Goal: Information Seeking & Learning: Learn about a topic

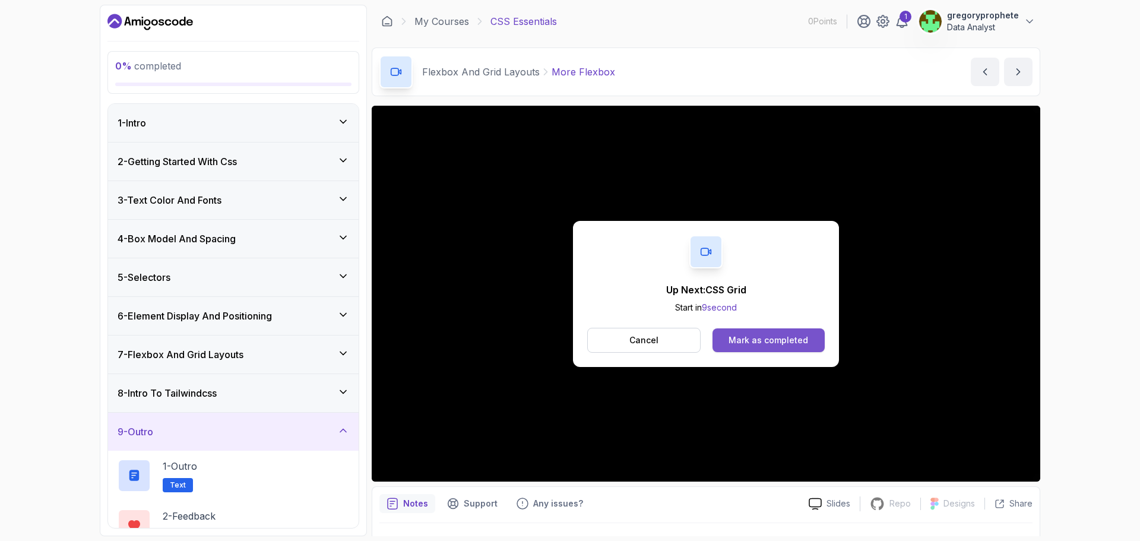
click at [811, 344] on button "Mark as completed" at bounding box center [768, 340] width 112 height 24
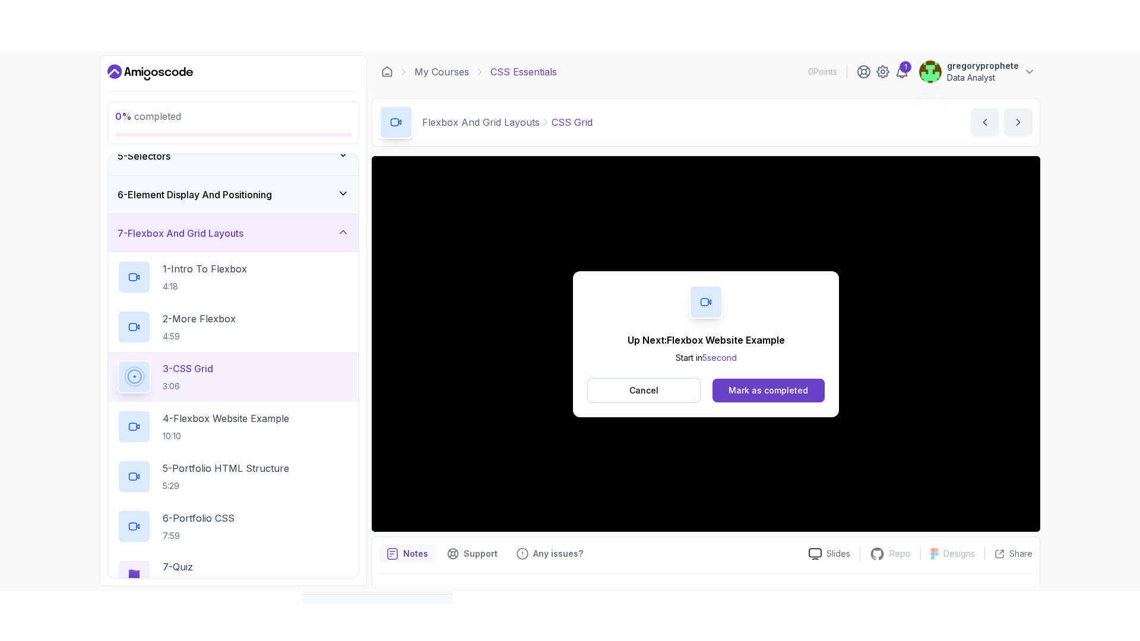
scroll to position [237, 0]
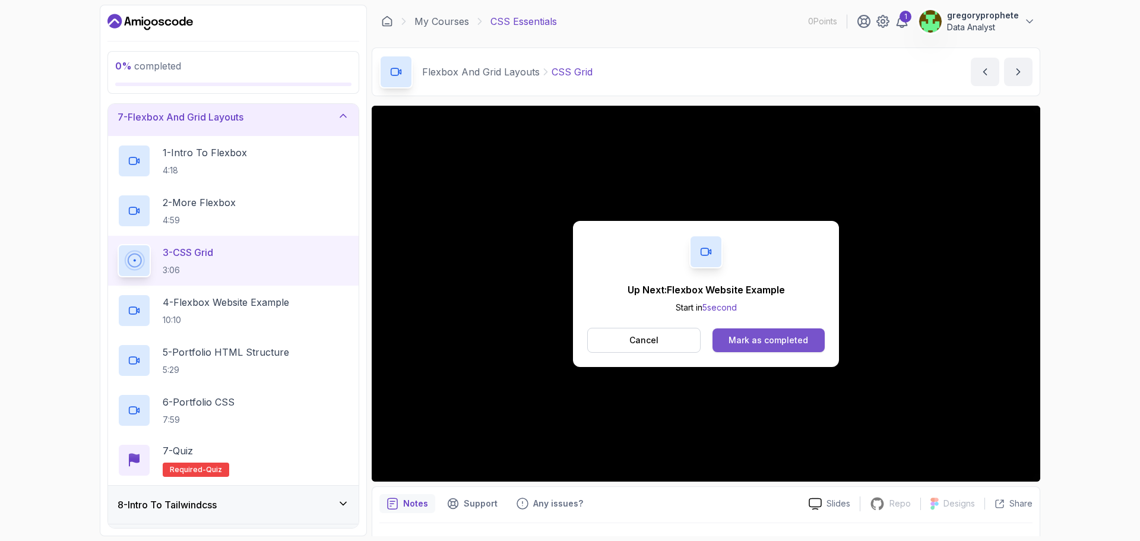
click at [784, 333] on button "Mark as completed" at bounding box center [768, 340] width 112 height 24
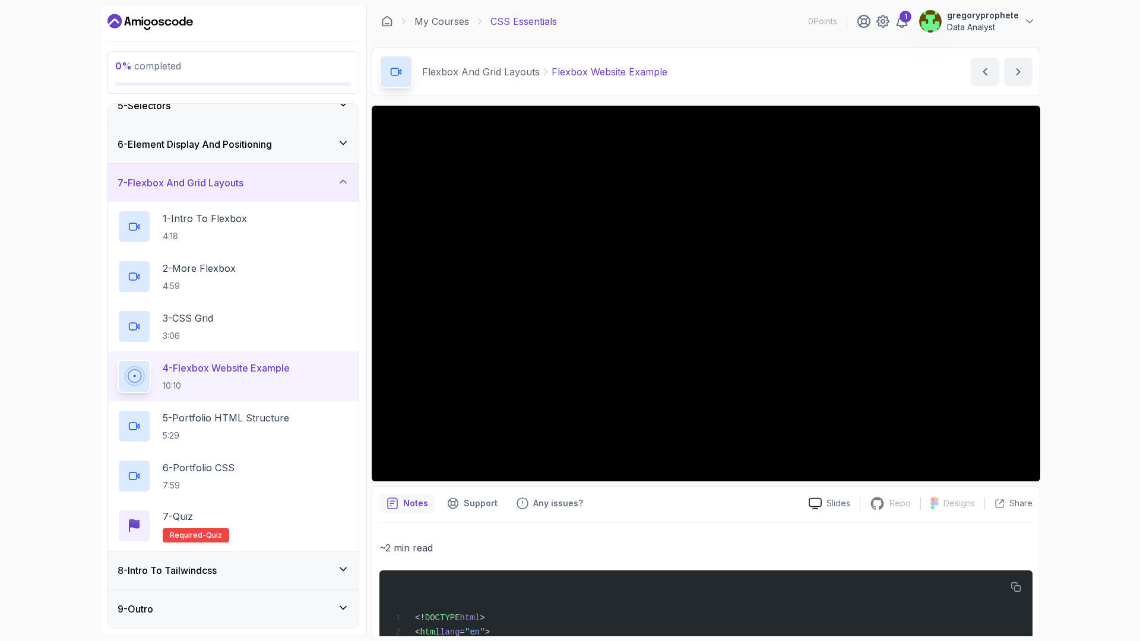
scroll to position [237, 0]
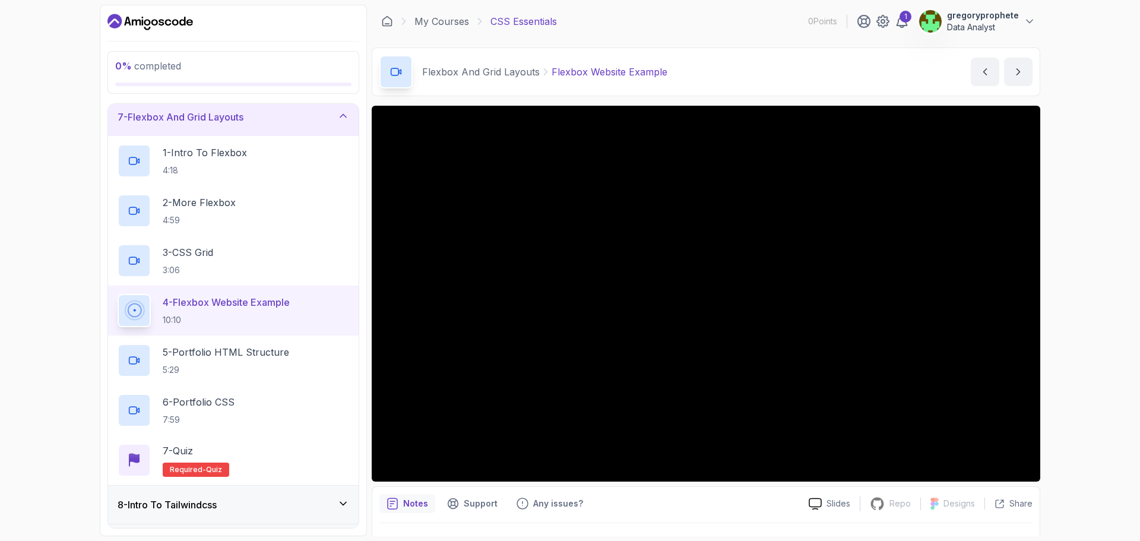
click at [280, 322] on p "10:10" at bounding box center [226, 320] width 127 height 12
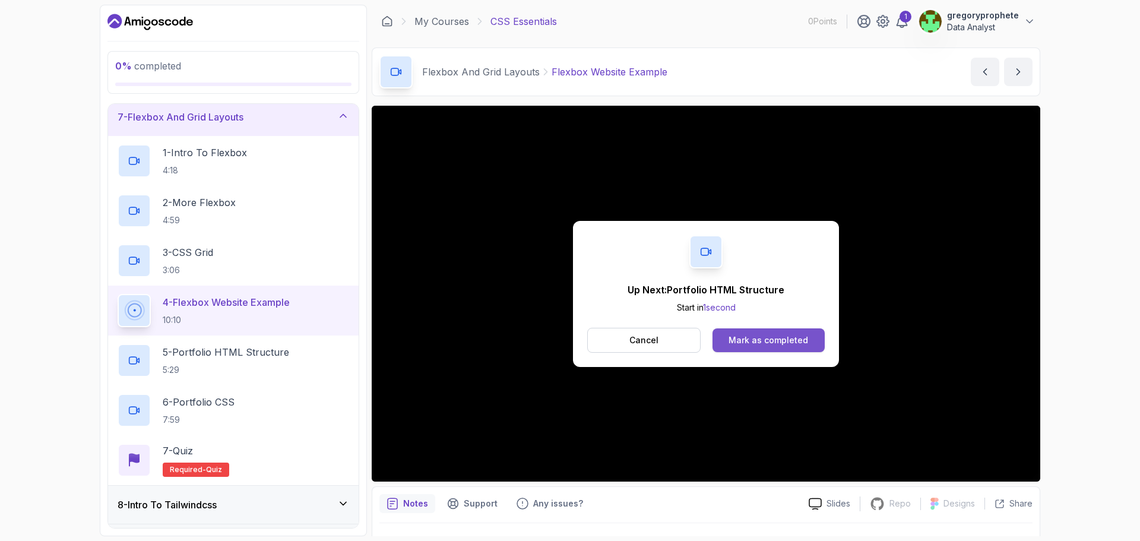
click at [790, 341] on div "Mark as completed" at bounding box center [769, 340] width 80 height 12
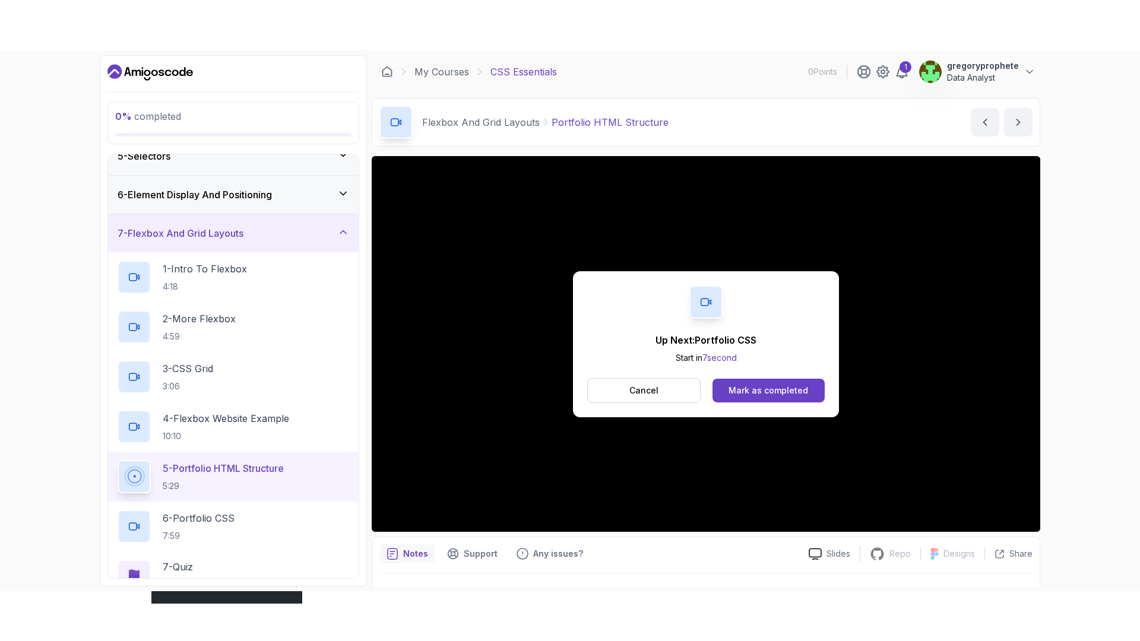
scroll to position [237, 0]
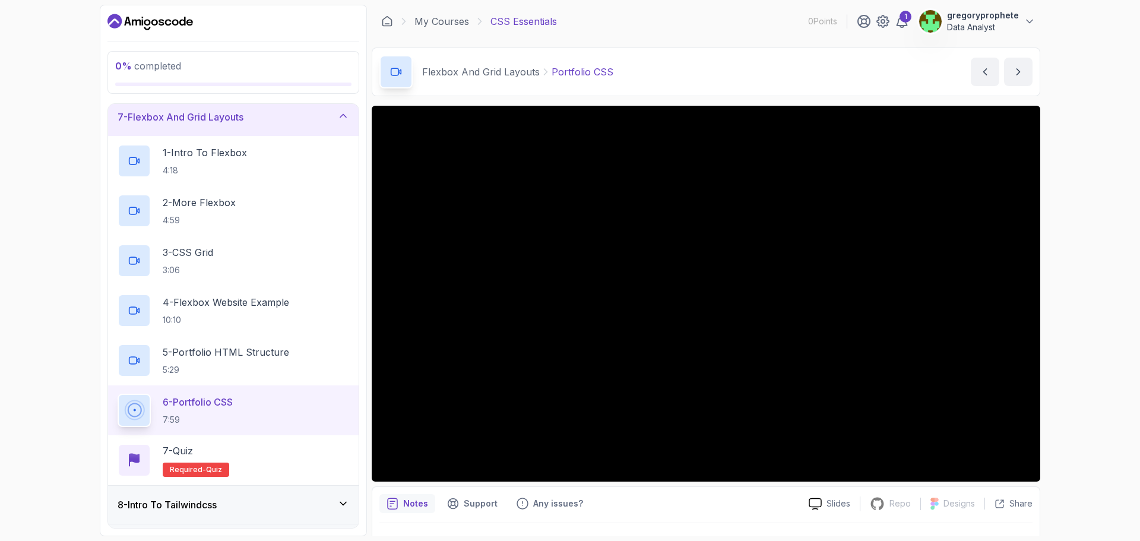
scroll to position [172, 0]
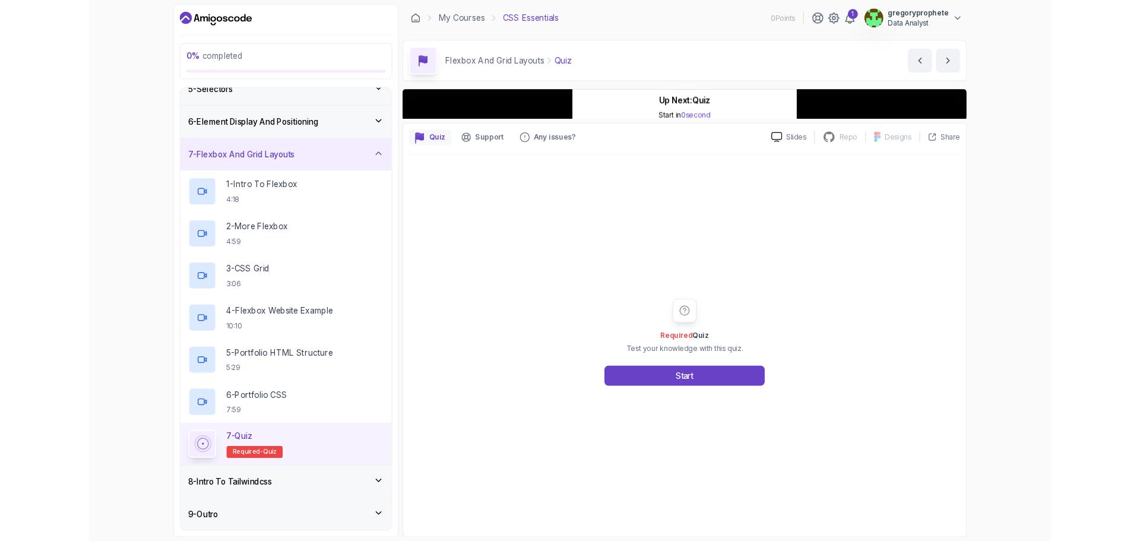
scroll to position [237, 0]
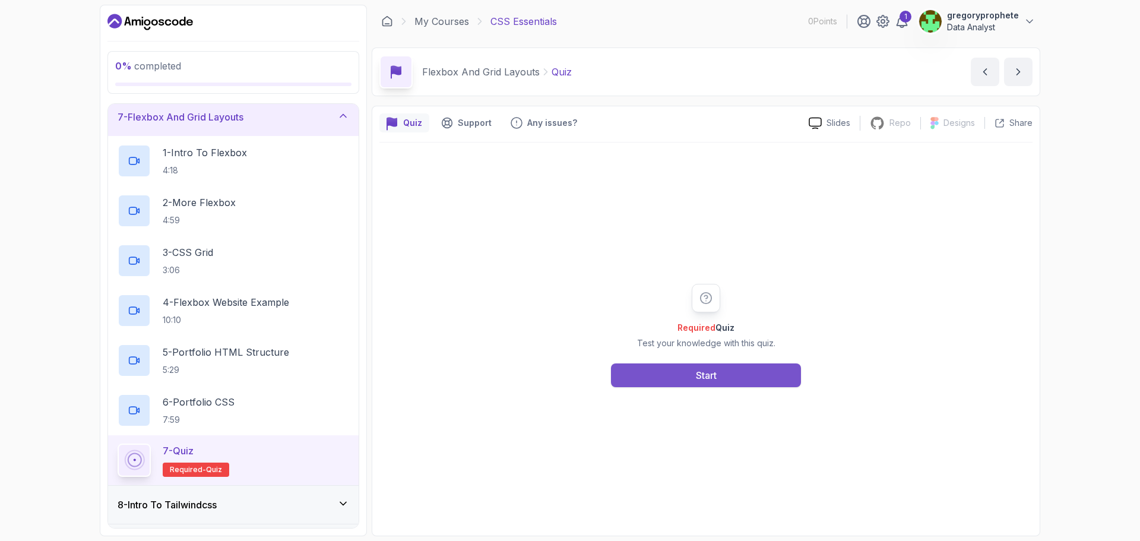
click at [678, 378] on button "Start" at bounding box center [706, 375] width 190 height 24
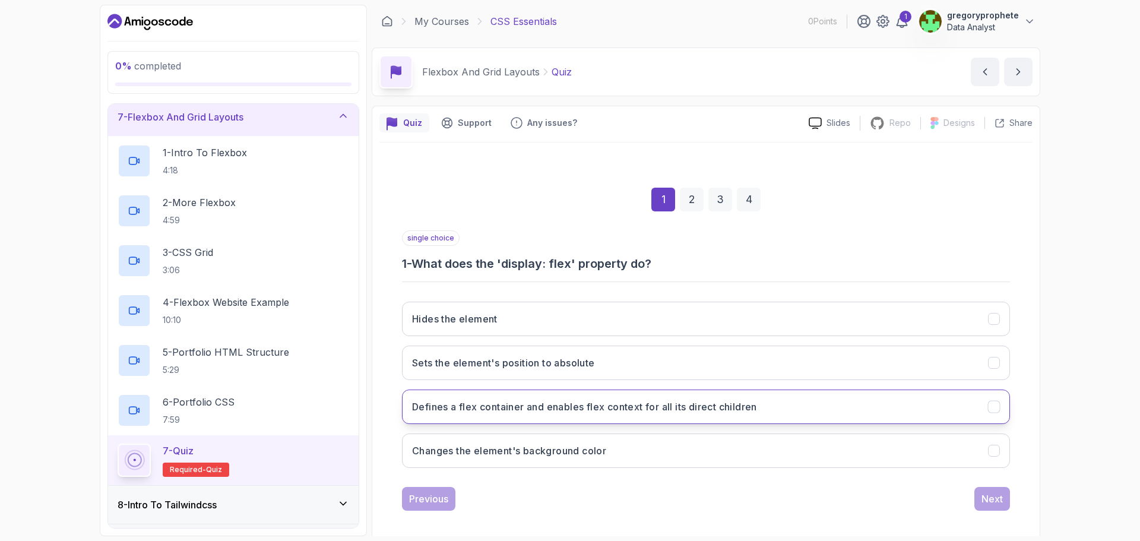
click at [510, 403] on h3 "Defines a flex container and enables flex context for all its direct children" at bounding box center [584, 407] width 345 height 14
click at [992, 501] on div "Next" at bounding box center [991, 499] width 21 height 14
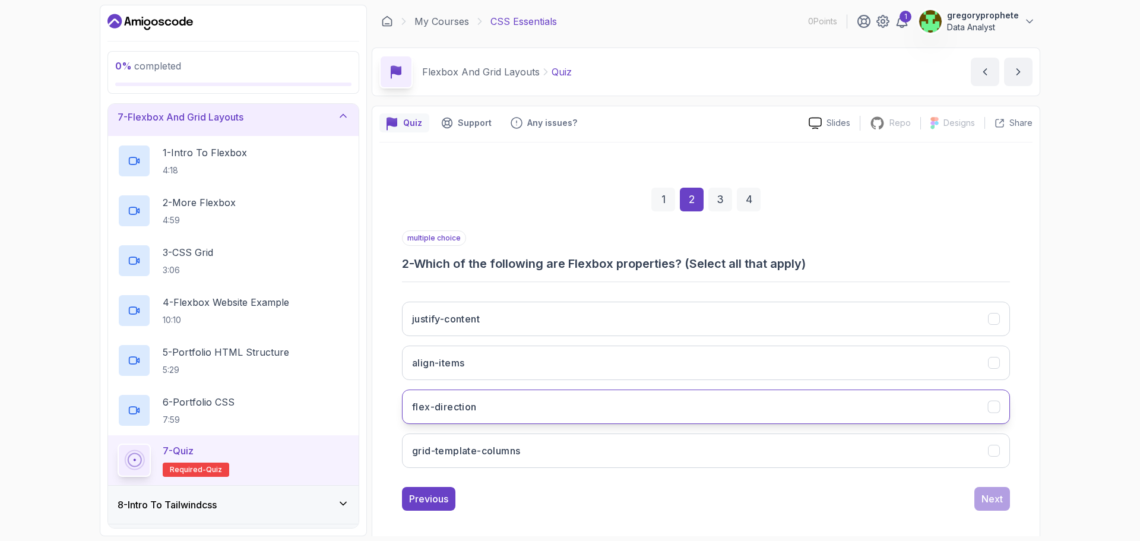
click at [515, 404] on button "flex-direction" at bounding box center [706, 406] width 608 height 34
click at [932, 456] on button "grid-template-columns" at bounding box center [706, 450] width 608 height 34
click at [707, 293] on div "justify-content align-items flex-direction grid-template-columns" at bounding box center [706, 384] width 608 height 185
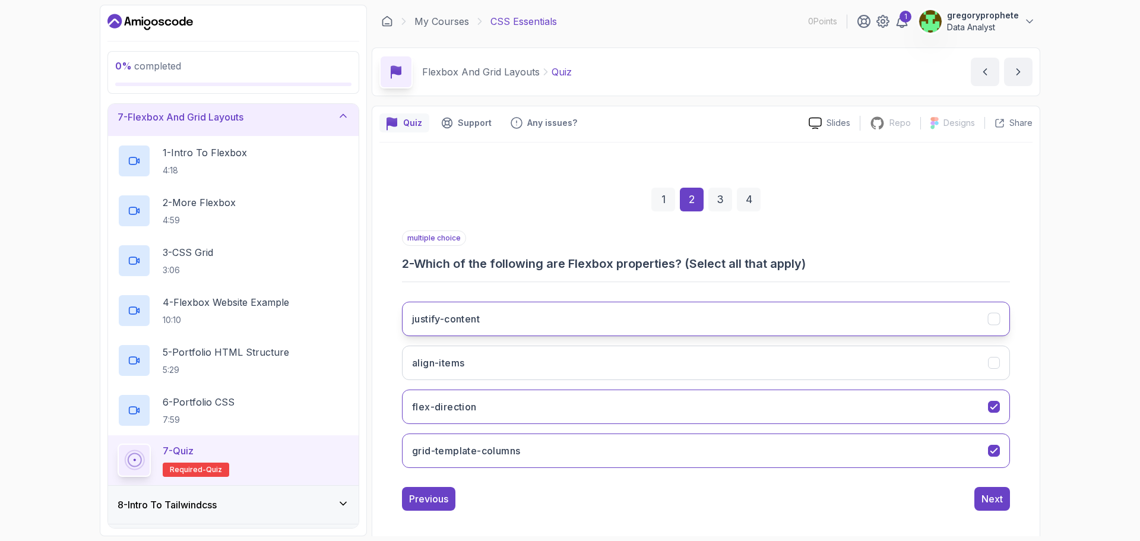
click at [708, 318] on button "justify-content" at bounding box center [706, 319] width 608 height 34
click at [992, 491] on button "Next" at bounding box center [992, 499] width 36 height 24
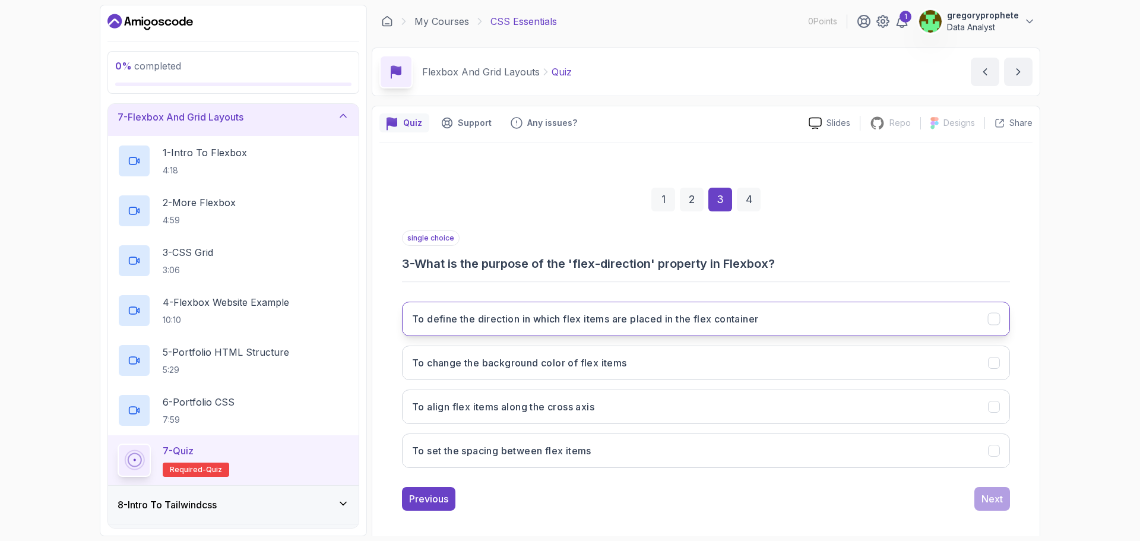
click at [718, 319] on h3 "To define the direction in which flex items are placed in the flex container" at bounding box center [585, 319] width 346 height 14
click at [987, 499] on div "Next" at bounding box center [991, 499] width 21 height 14
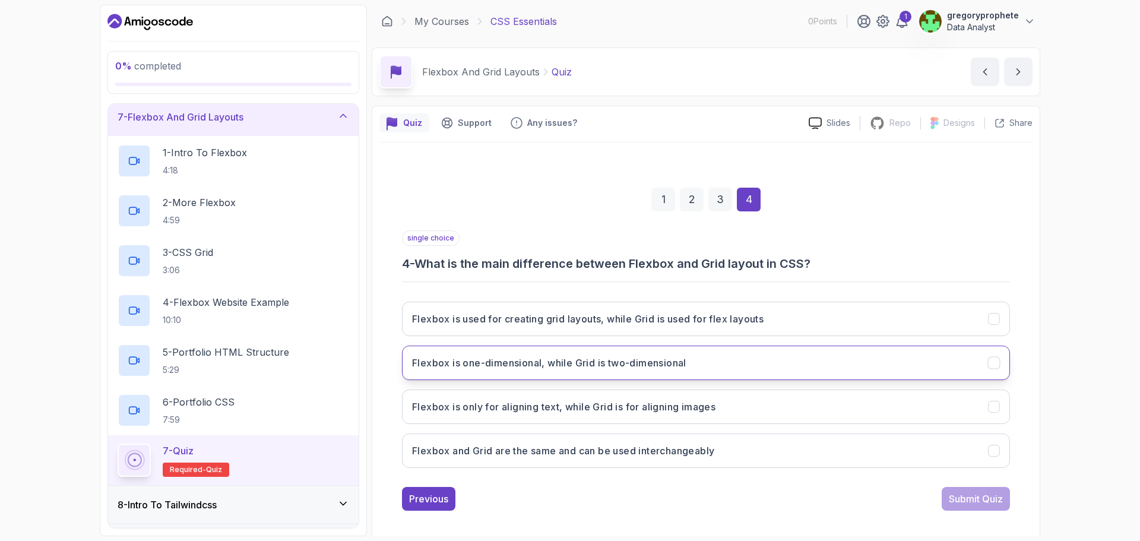
click at [540, 371] on button "Flexbox is one-dimensional, while Grid is two-dimensional" at bounding box center [706, 363] width 608 height 34
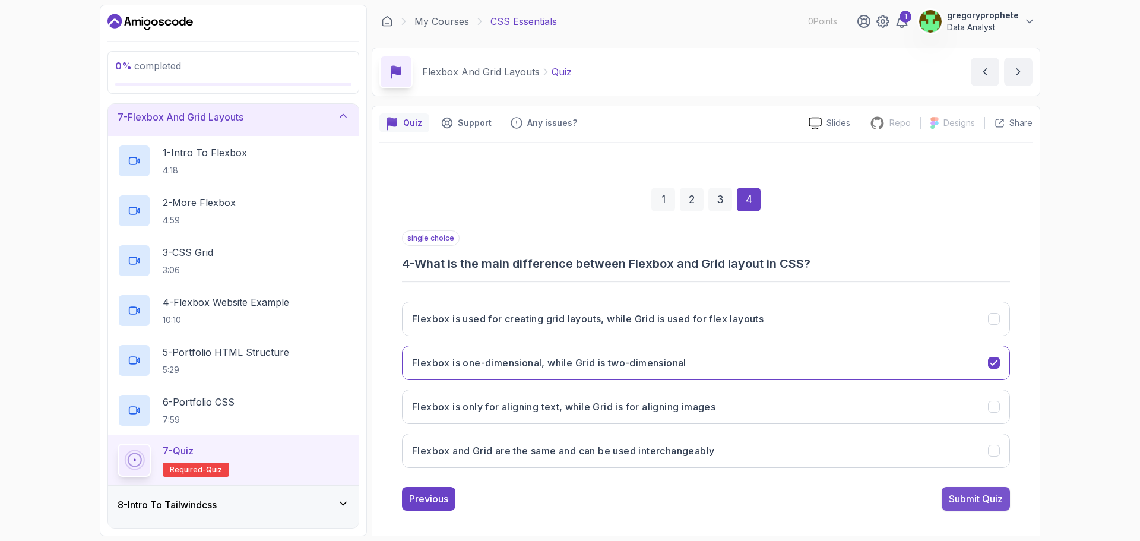
click at [1000, 507] on button "Submit Quiz" at bounding box center [976, 499] width 68 height 24
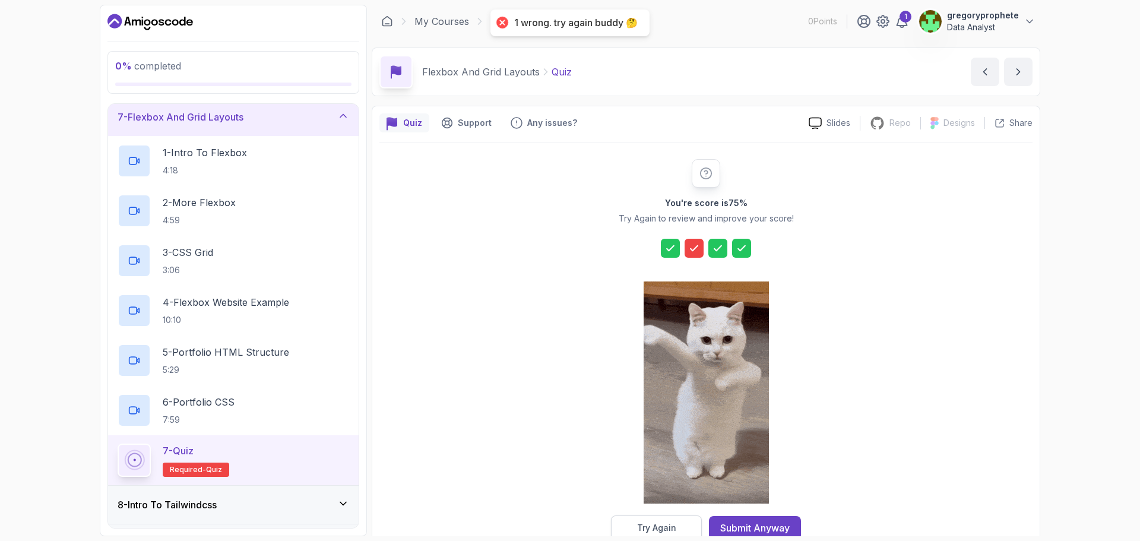
click at [674, 531] on div "Try Again" at bounding box center [656, 528] width 39 height 12
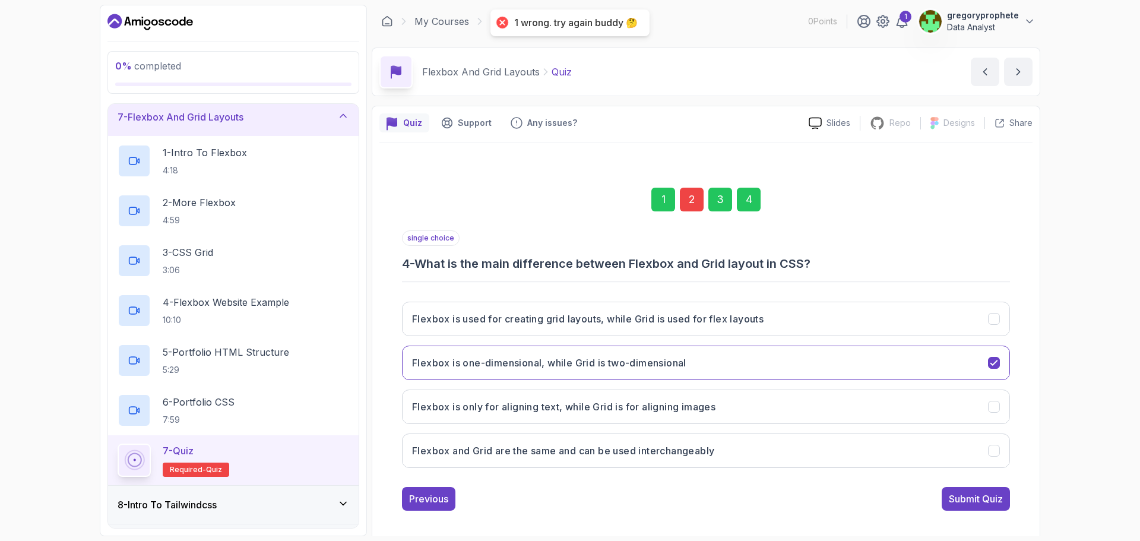
click at [691, 204] on div "2" at bounding box center [692, 200] width 24 height 24
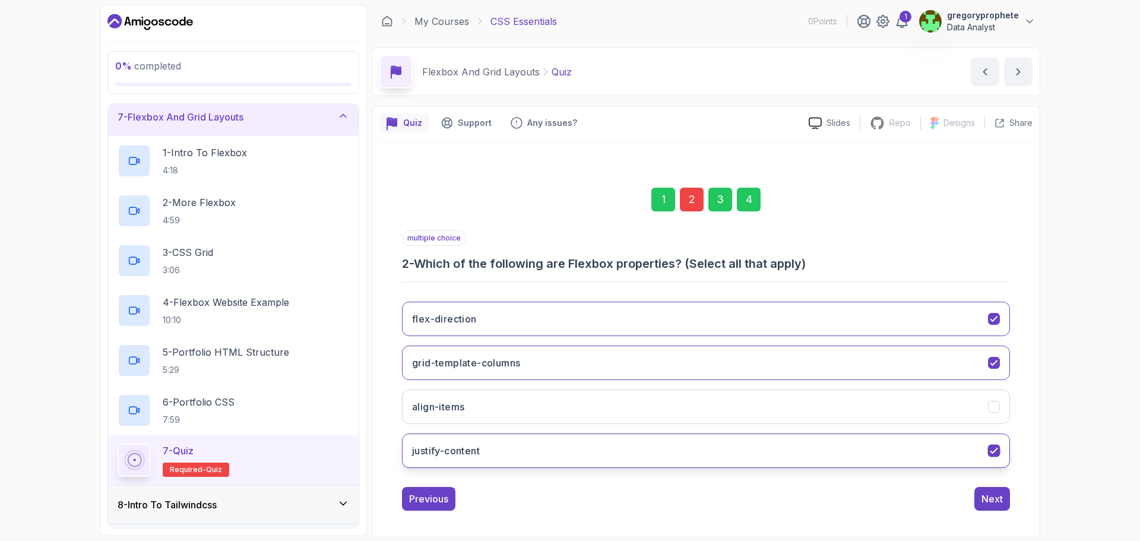
click at [653, 453] on button "justify-content" at bounding box center [706, 450] width 608 height 34
click at [986, 497] on div "Next" at bounding box center [991, 499] width 21 height 14
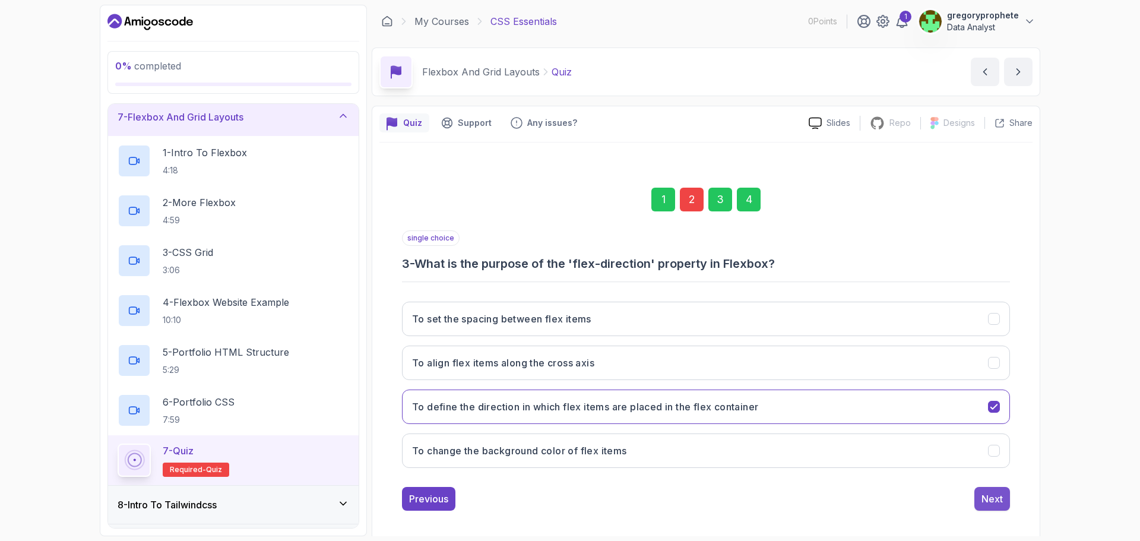
click at [1002, 499] on div "Next" at bounding box center [991, 499] width 21 height 14
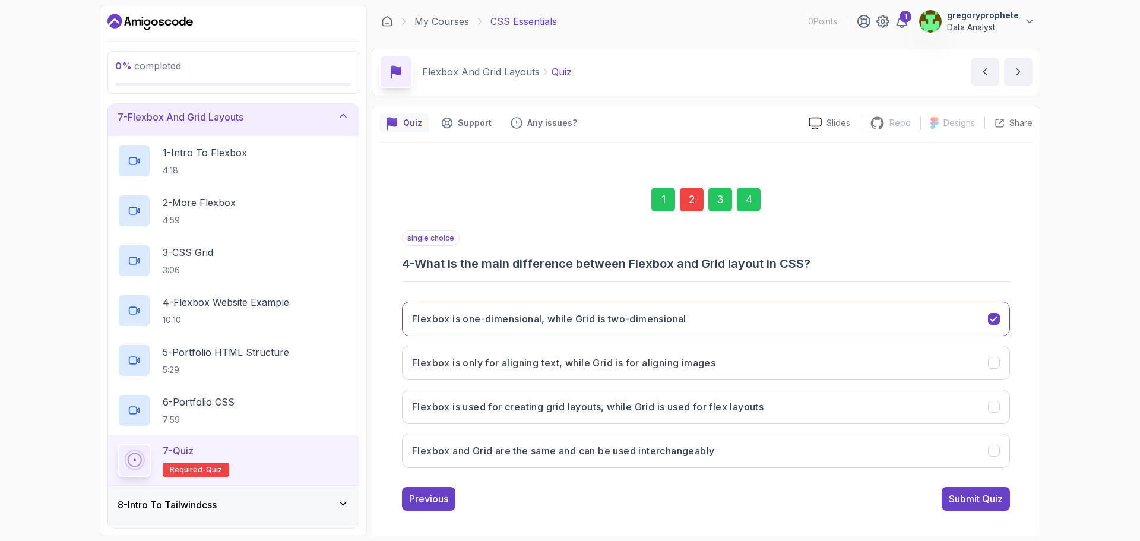
click at [1002, 499] on div "Submit Quiz" at bounding box center [976, 499] width 54 height 14
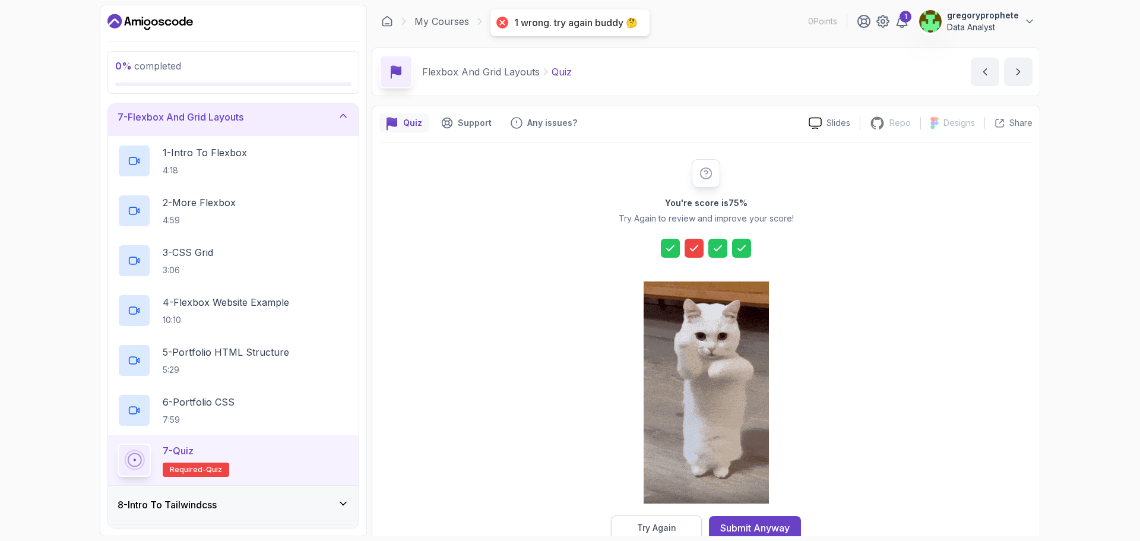
click at [642, 529] on div "Try Again" at bounding box center [656, 528] width 39 height 12
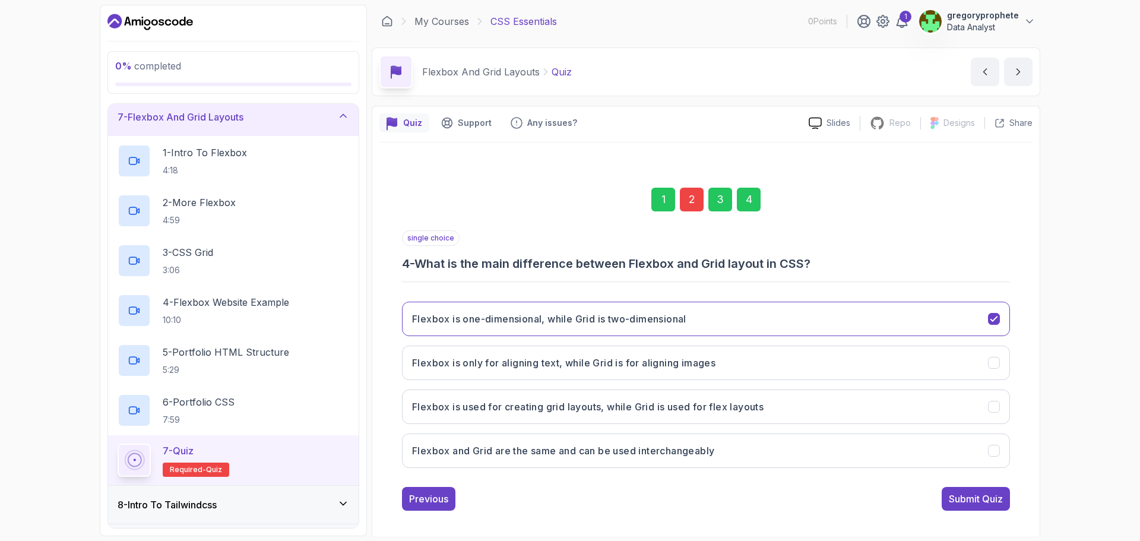
click at [688, 192] on div "2" at bounding box center [692, 200] width 24 height 24
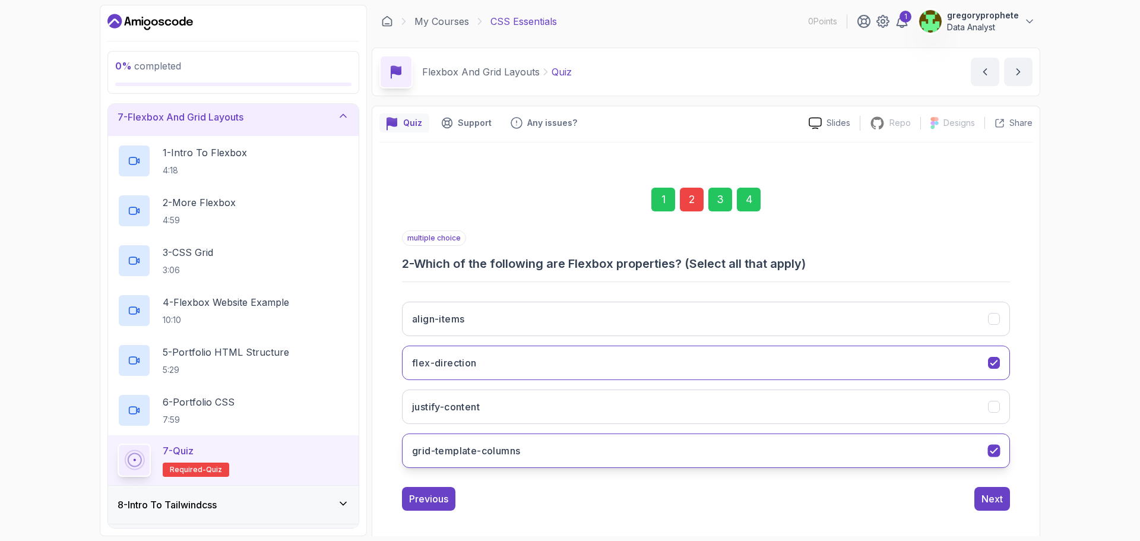
click at [597, 455] on button "grid-template-columns" at bounding box center [706, 450] width 608 height 34
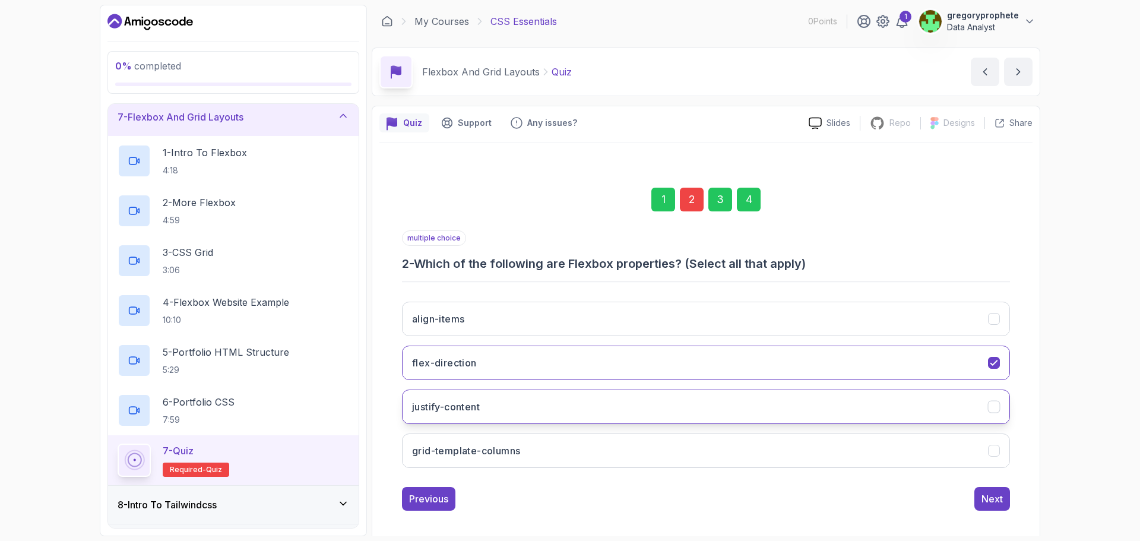
click at [604, 414] on button "justify-content" at bounding box center [706, 406] width 608 height 34
click at [605, 414] on button "justify-content" at bounding box center [706, 406] width 608 height 34
click at [1002, 506] on button "Next" at bounding box center [992, 499] width 36 height 24
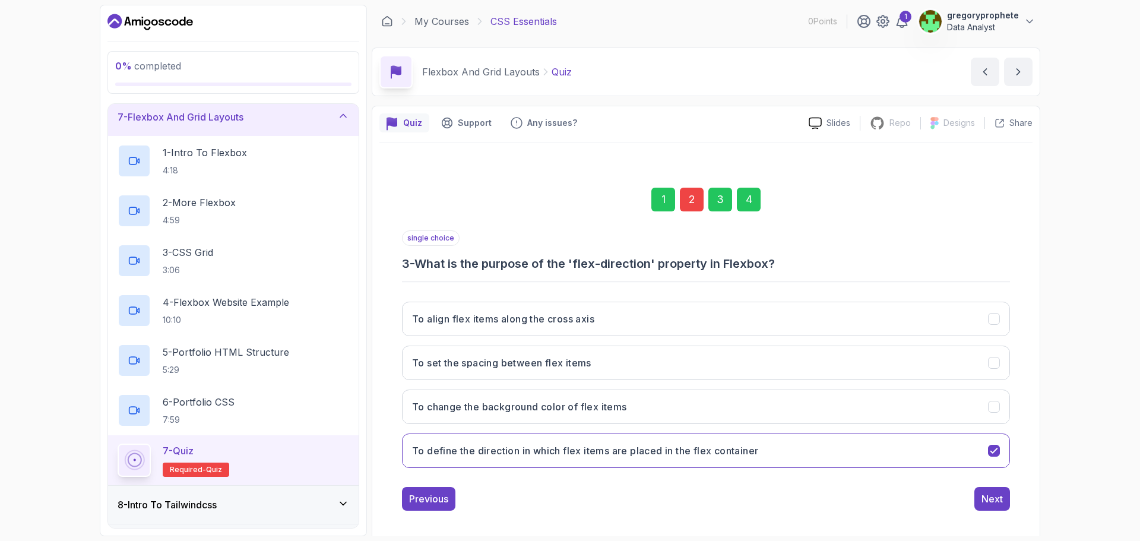
click at [752, 204] on div "4" at bounding box center [749, 200] width 24 height 24
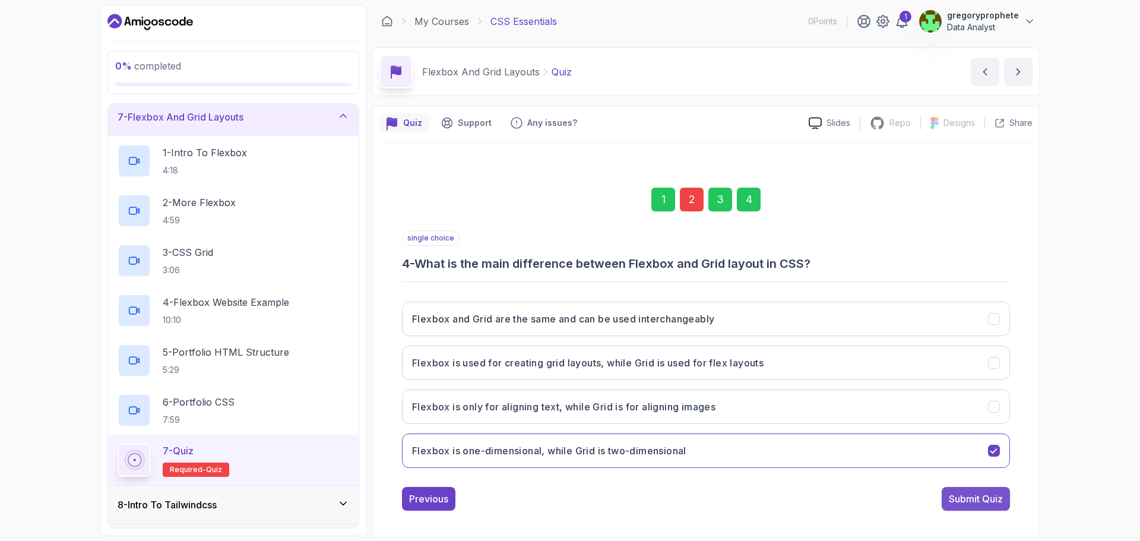
click at [987, 503] on div "Submit Quiz" at bounding box center [976, 499] width 54 height 14
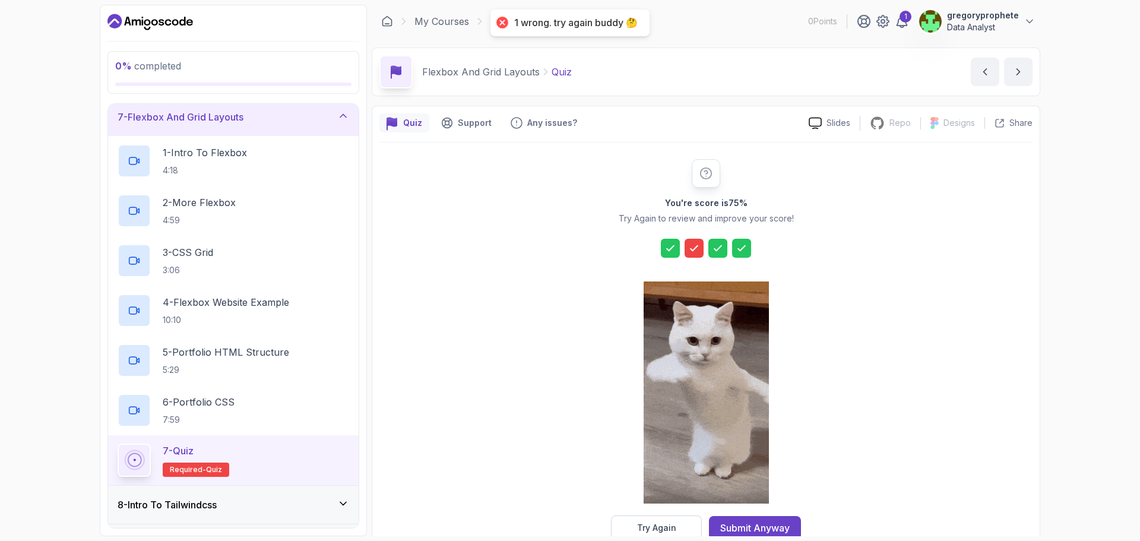
click at [696, 243] on icon at bounding box center [694, 248] width 12 height 12
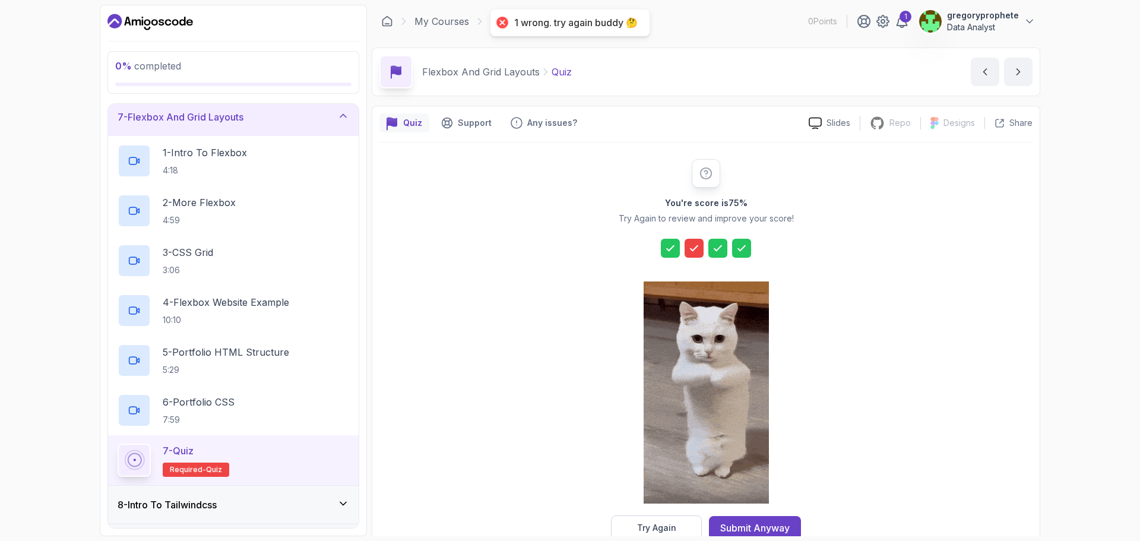
click at [696, 243] on icon at bounding box center [694, 248] width 12 height 12
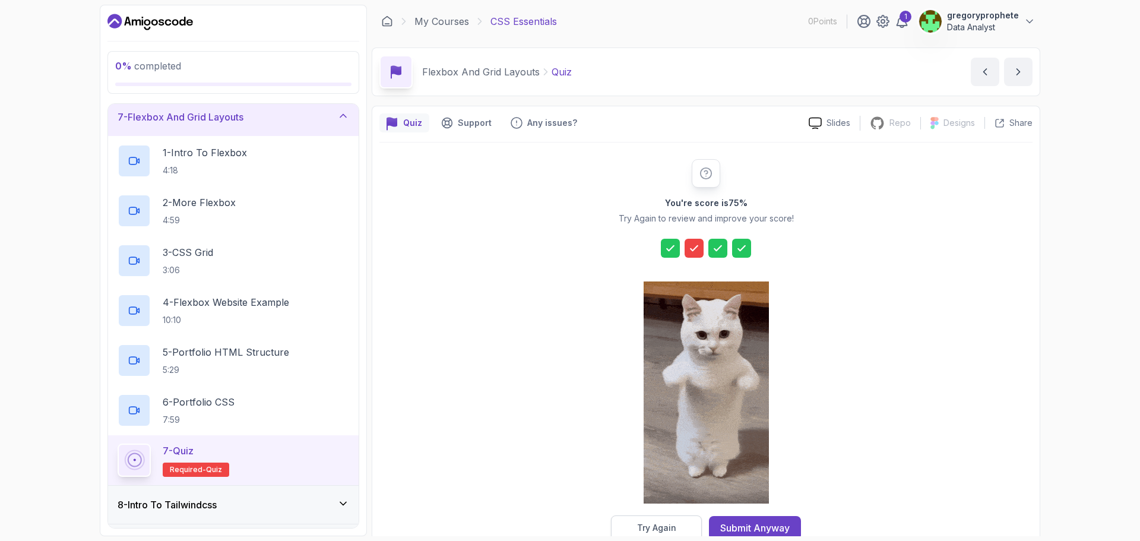
click at [666, 524] on div "Try Again" at bounding box center [656, 528] width 39 height 12
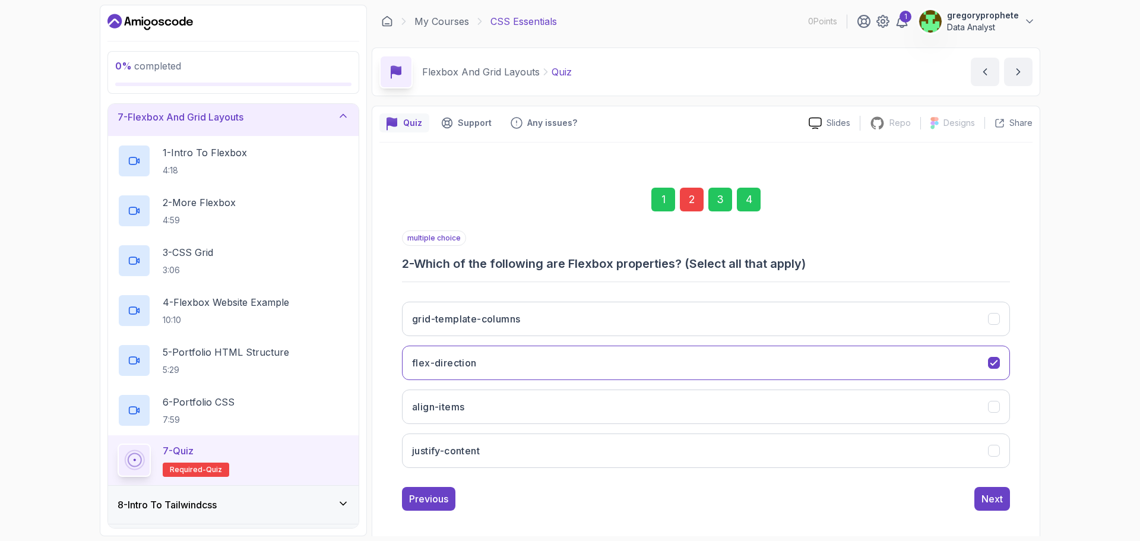
click at [671, 180] on div "1 2 3 4" at bounding box center [706, 200] width 608 height 62
click at [689, 197] on div "2" at bounding box center [692, 200] width 24 height 24
click at [546, 312] on button "grid-template-columns" at bounding box center [706, 319] width 608 height 34
click at [995, 500] on div "Next" at bounding box center [991, 499] width 21 height 14
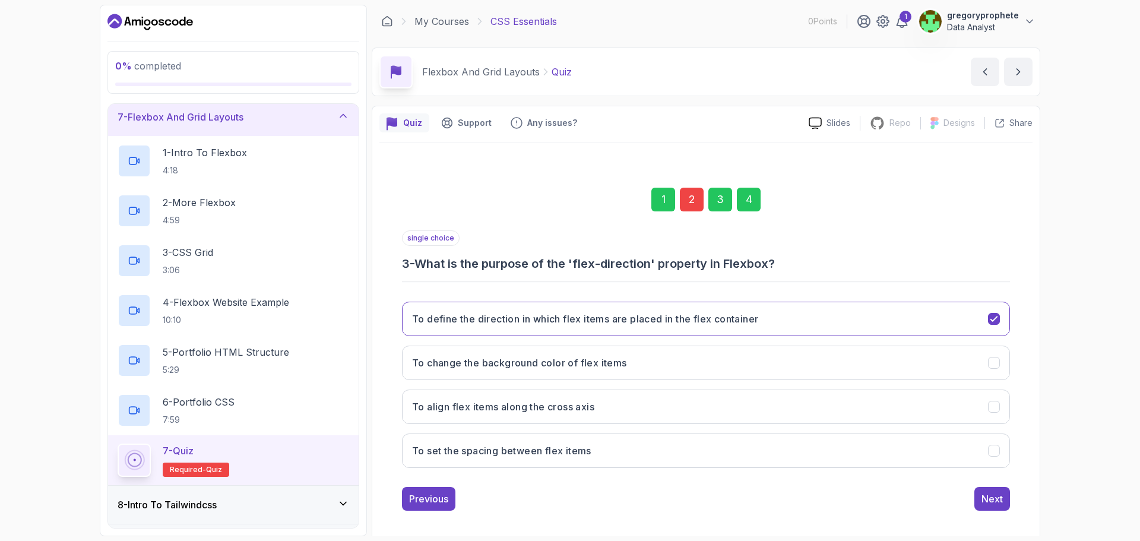
click at [745, 199] on div "4" at bounding box center [749, 200] width 24 height 24
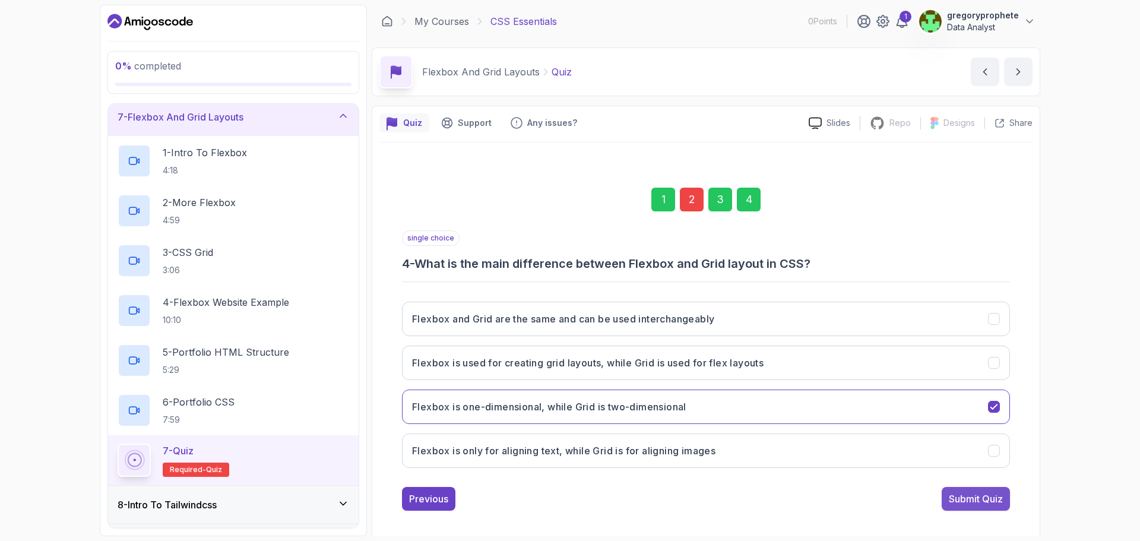
click at [967, 499] on div "Submit Quiz" at bounding box center [976, 499] width 54 height 14
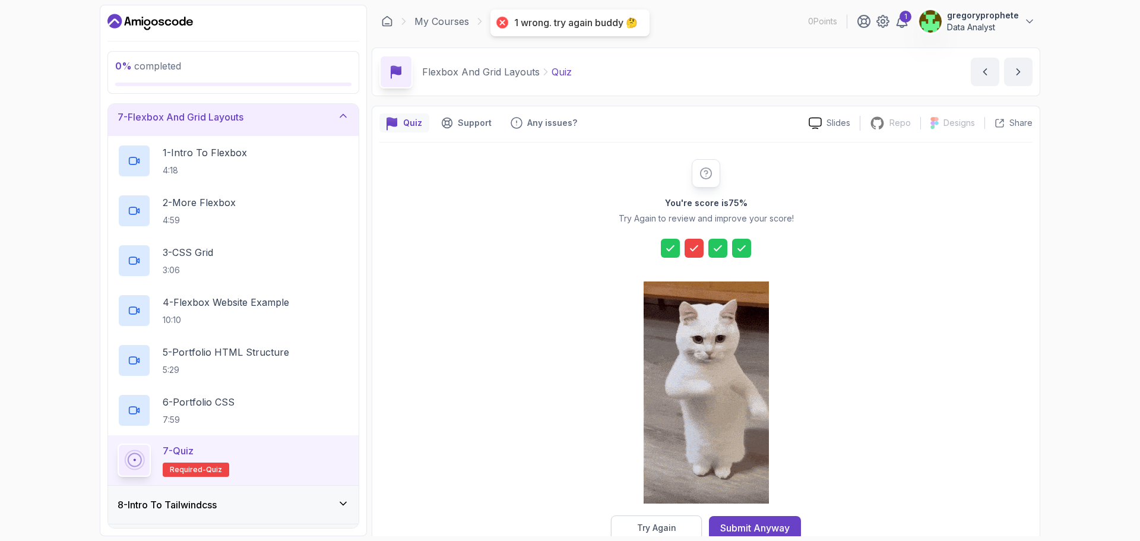
click at [659, 522] on div "Try Again" at bounding box center [656, 528] width 39 height 12
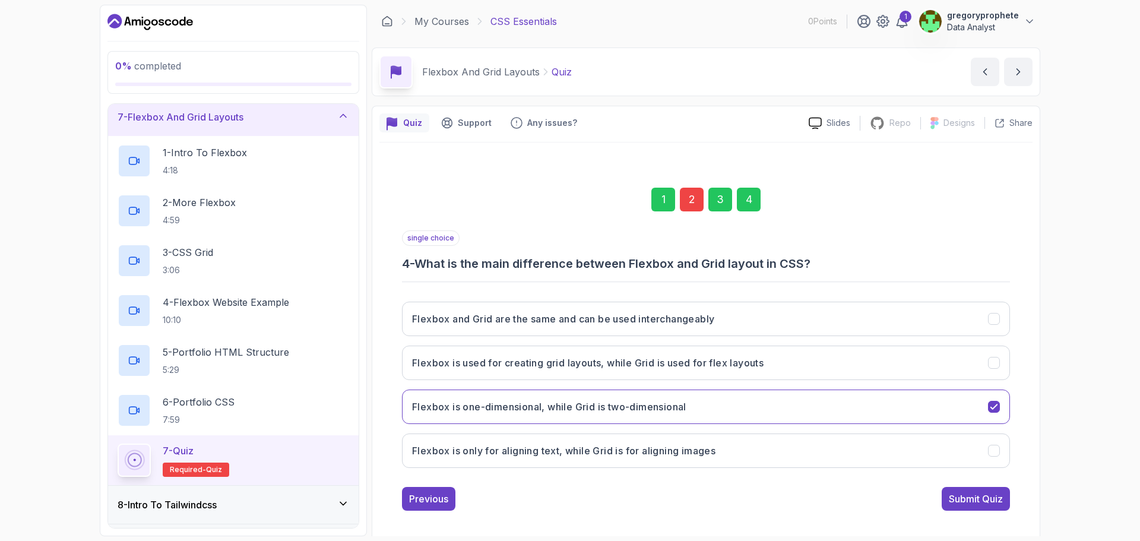
click at [685, 195] on div "2" at bounding box center [692, 200] width 24 height 24
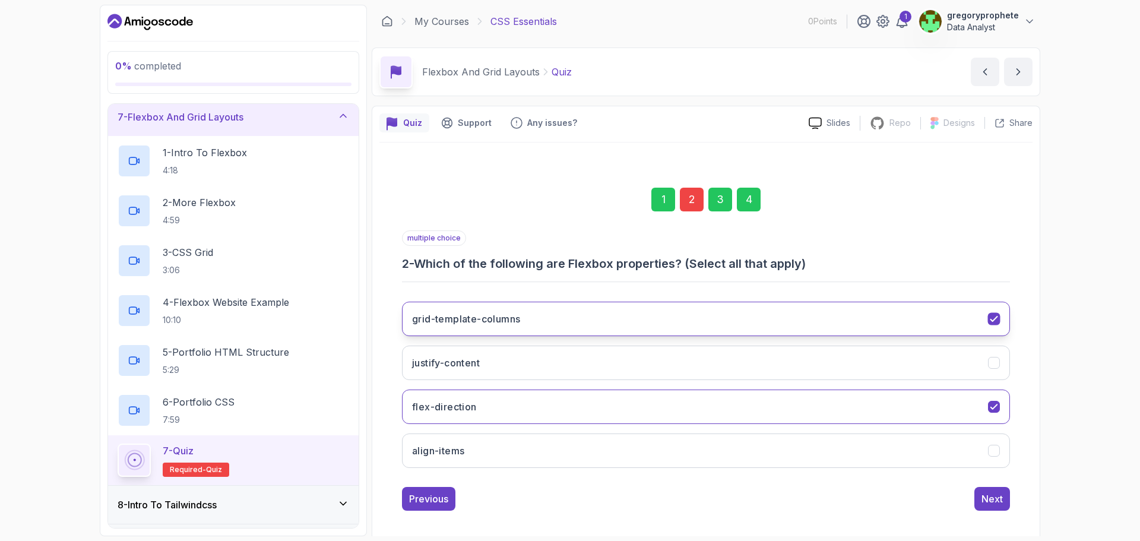
click at [729, 323] on button "grid-template-columns" at bounding box center [706, 319] width 608 height 34
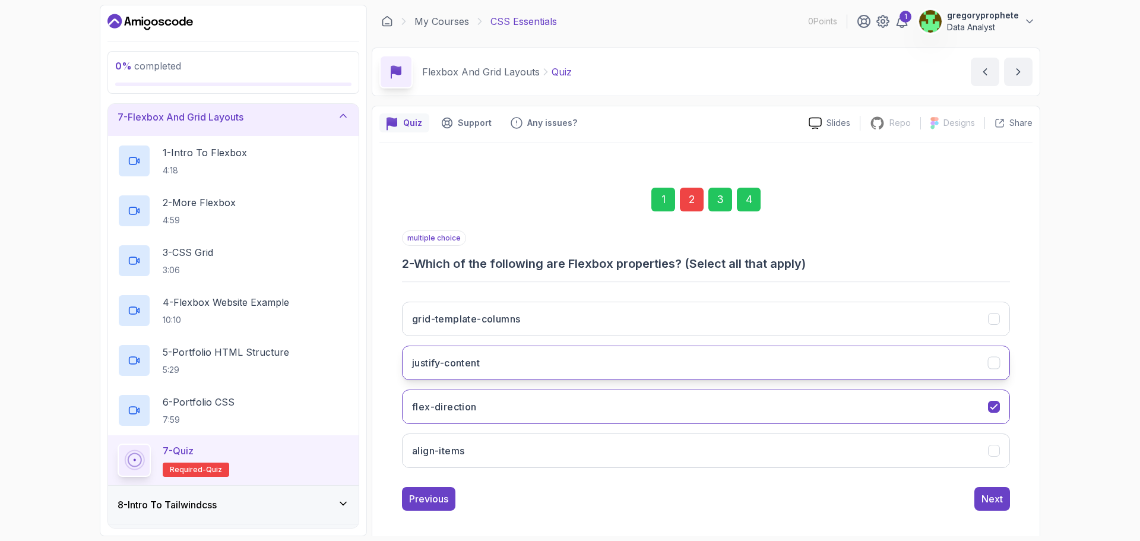
click at [549, 357] on button "justify-content" at bounding box center [706, 363] width 608 height 34
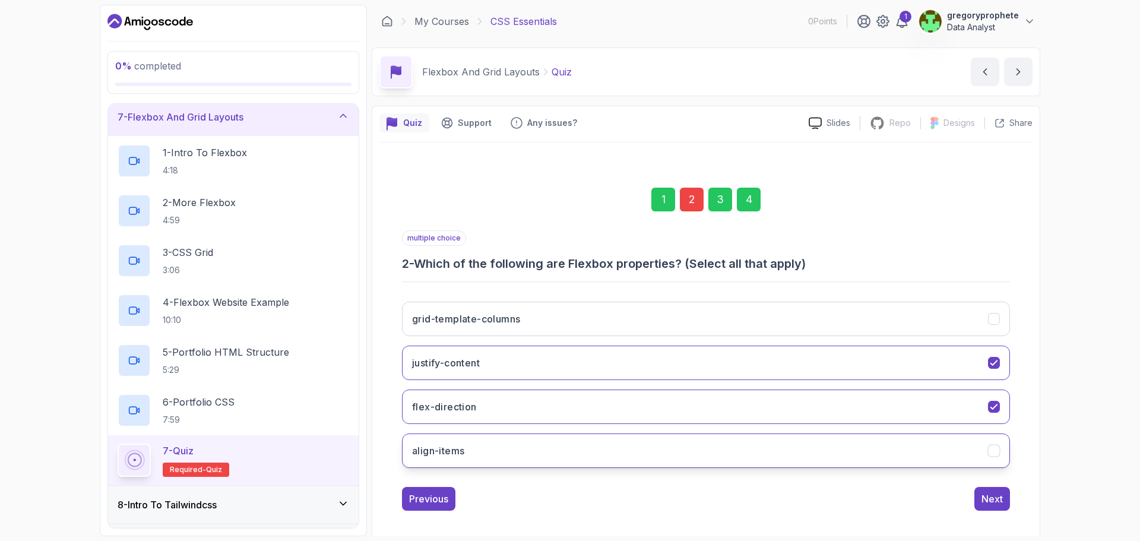
click at [540, 448] on button "align-items" at bounding box center [706, 450] width 608 height 34
click at [983, 489] on button "Next" at bounding box center [992, 499] width 36 height 24
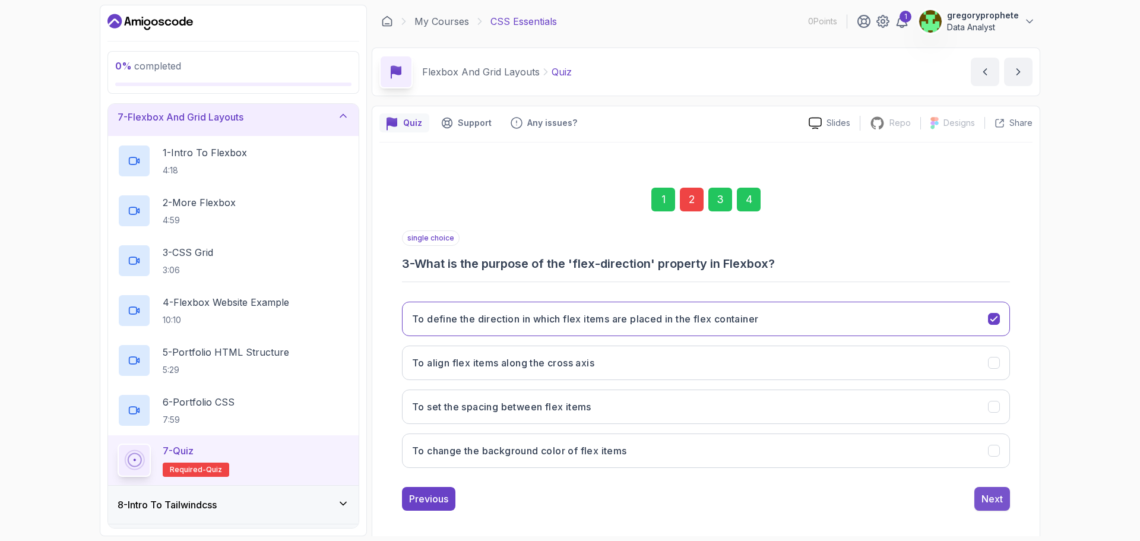
click at [999, 499] on div "Next" at bounding box center [991, 499] width 21 height 14
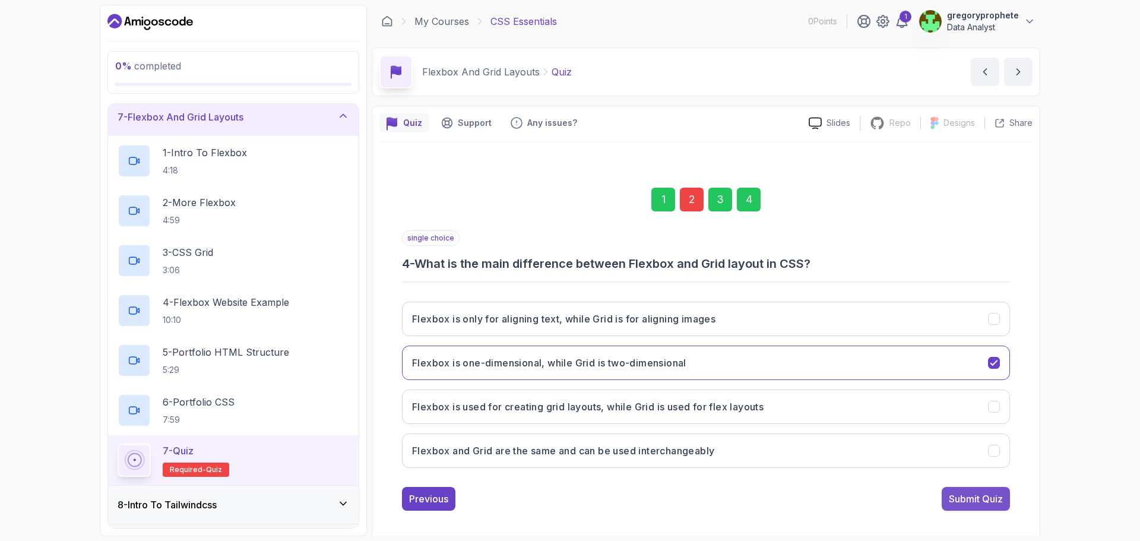
click at [990, 501] on div "Submit Quiz" at bounding box center [976, 499] width 54 height 14
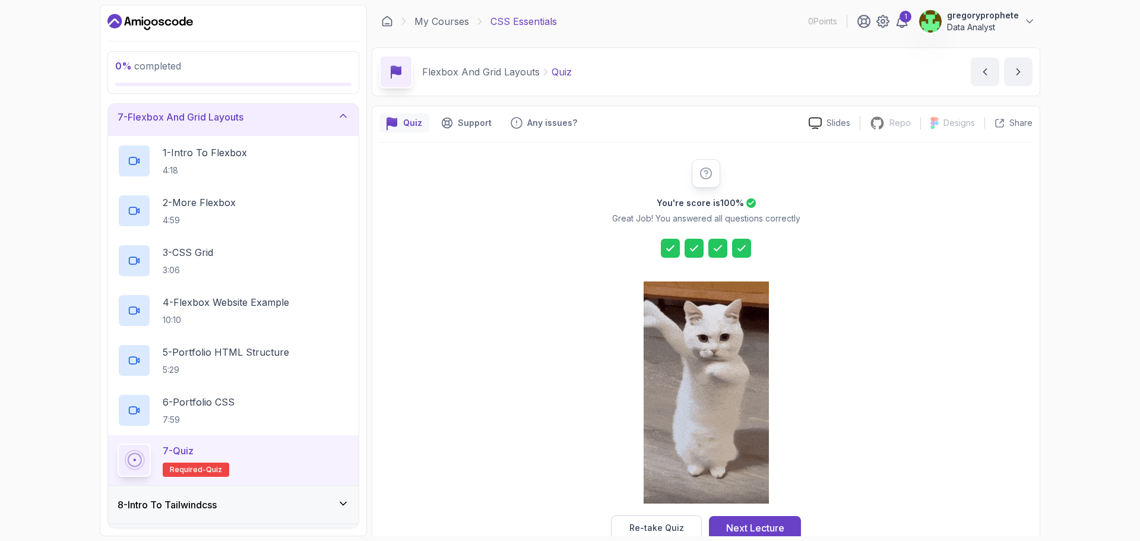
scroll to position [28, 0]
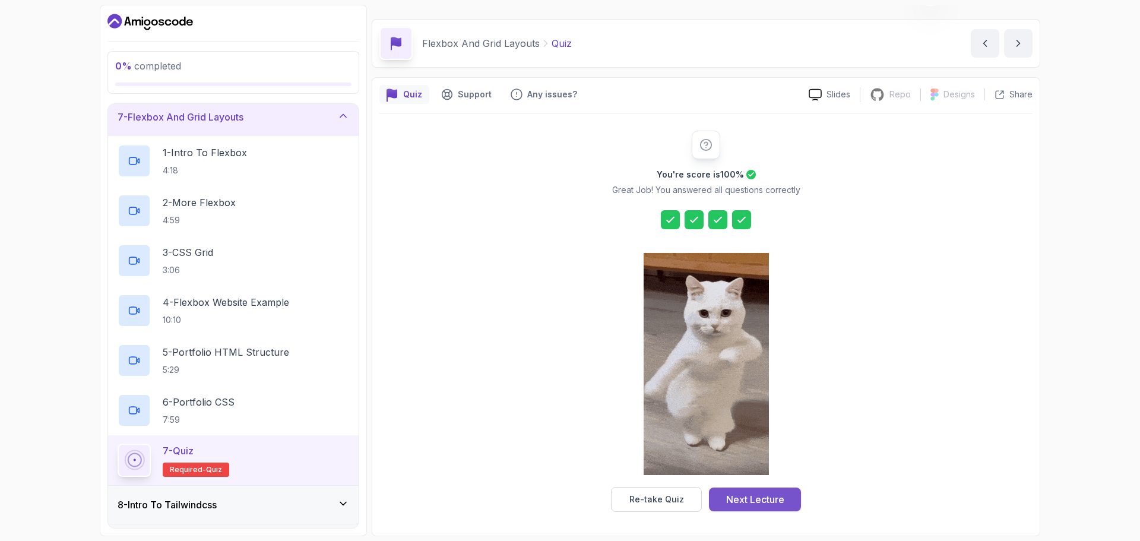
click at [765, 495] on div "Next Lecture" at bounding box center [755, 499] width 58 height 14
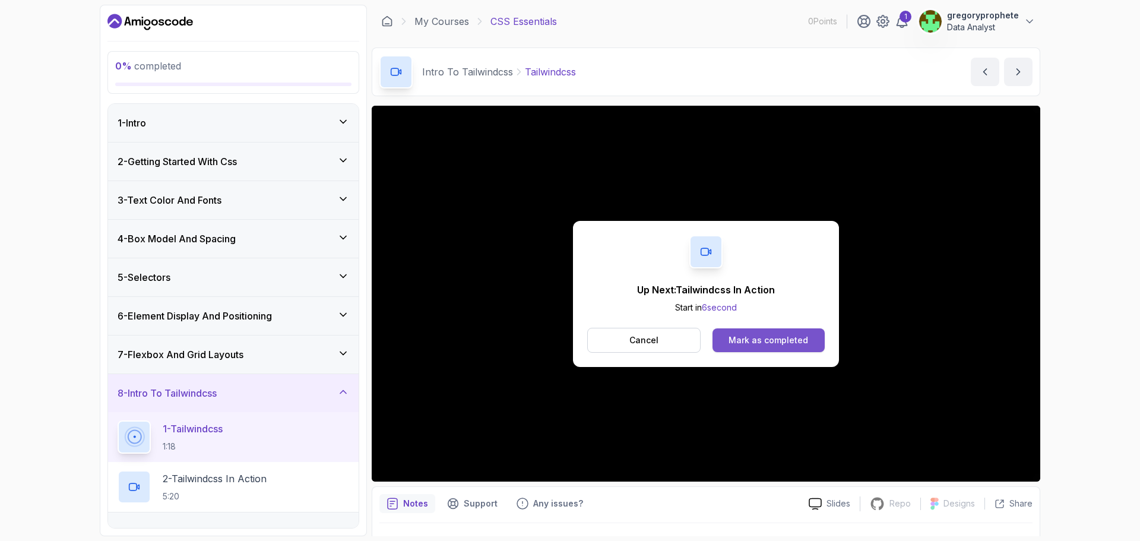
click at [776, 337] on div "Mark as completed" at bounding box center [769, 340] width 80 height 12
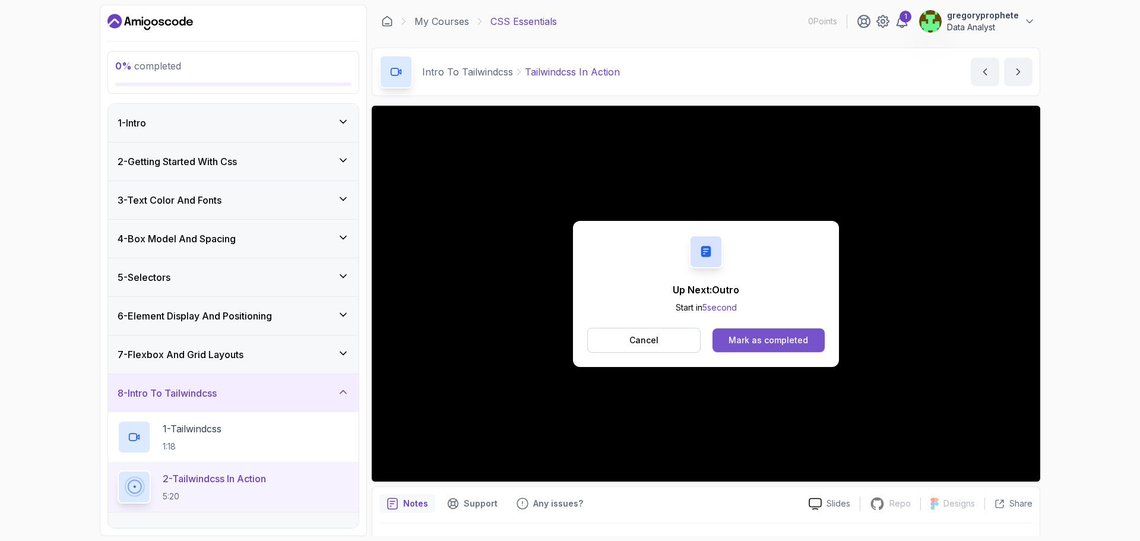
click at [797, 344] on div "Mark as completed" at bounding box center [769, 340] width 80 height 12
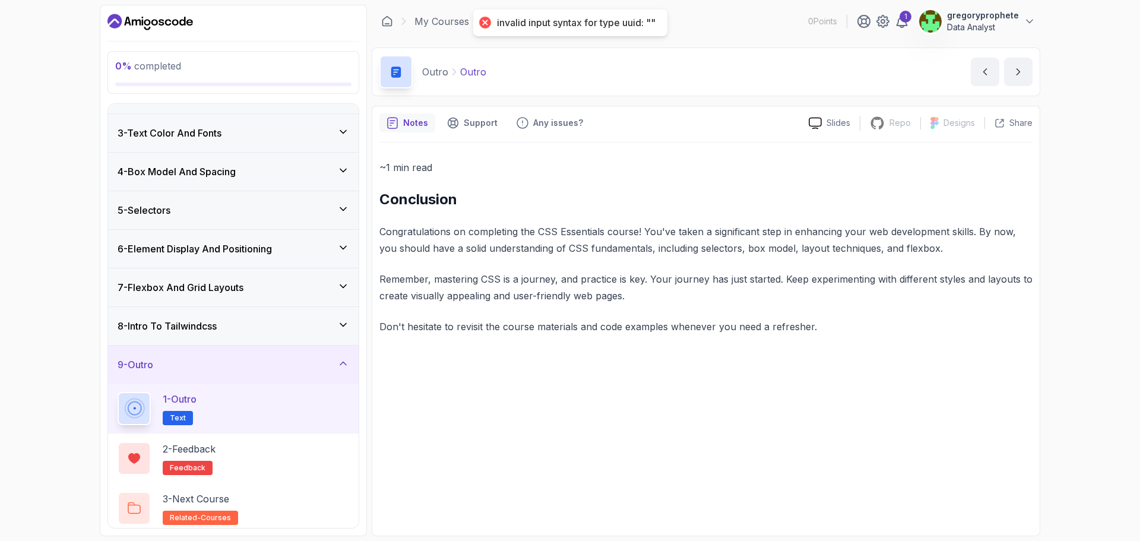
scroll to position [72, 0]
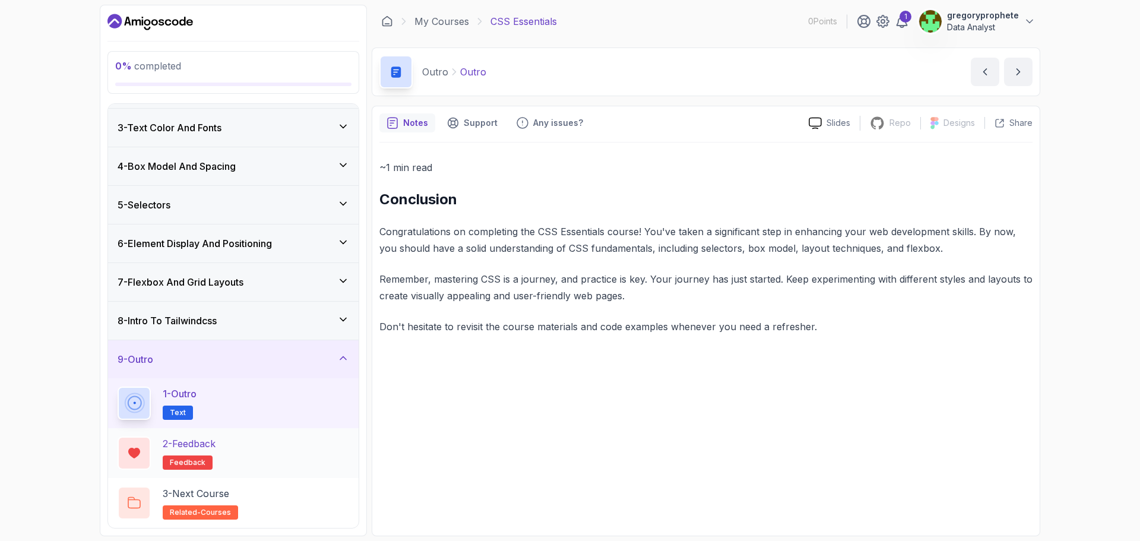
click at [302, 447] on div "2 - Feedback feedback" at bounding box center [234, 452] width 232 height 33
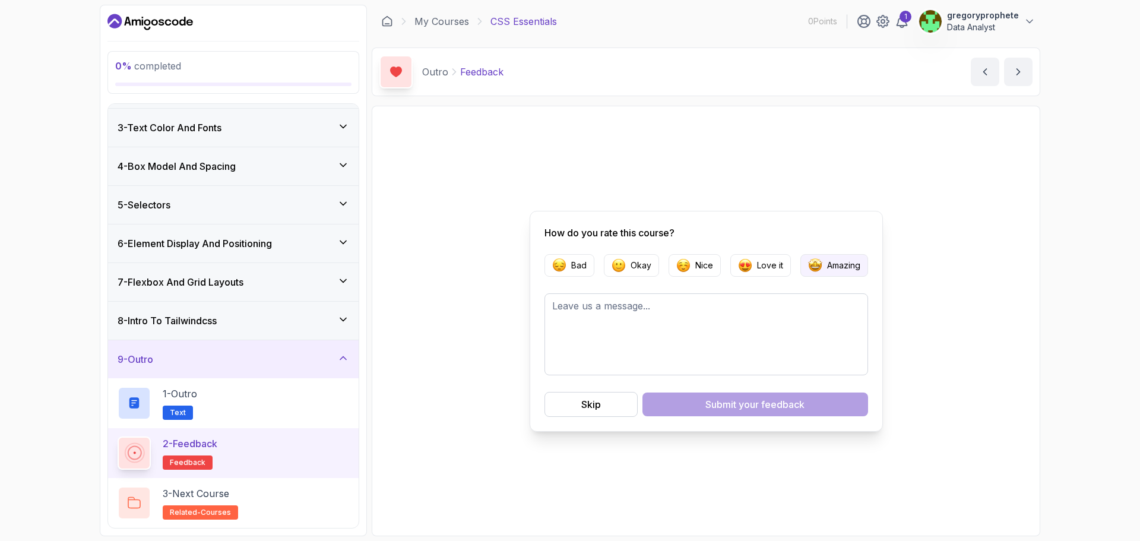
click at [859, 266] on p "Amazing" at bounding box center [843, 265] width 33 height 12
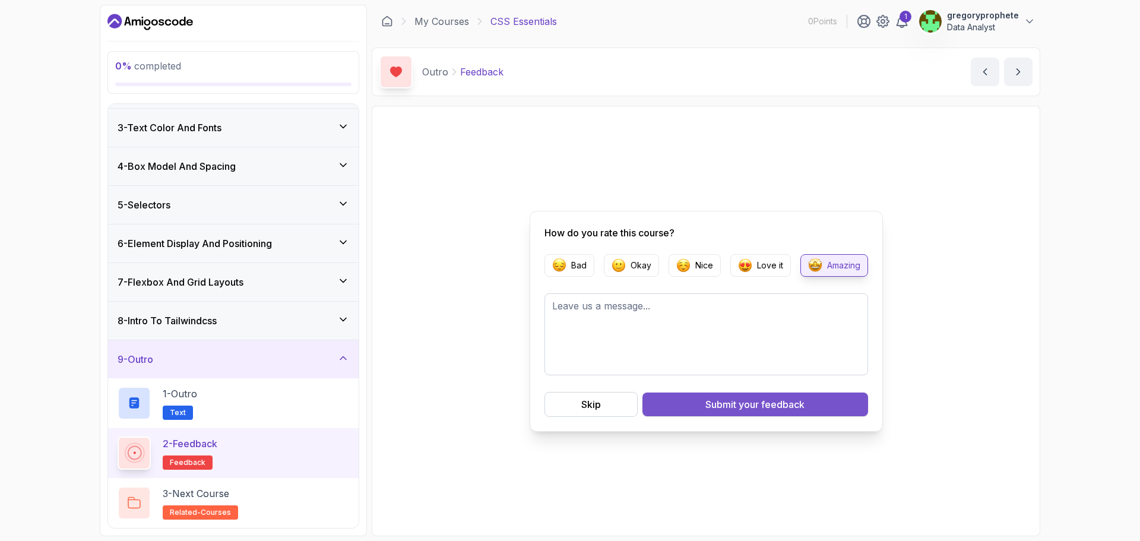
click at [802, 400] on span "your feedback" at bounding box center [772, 404] width 66 height 14
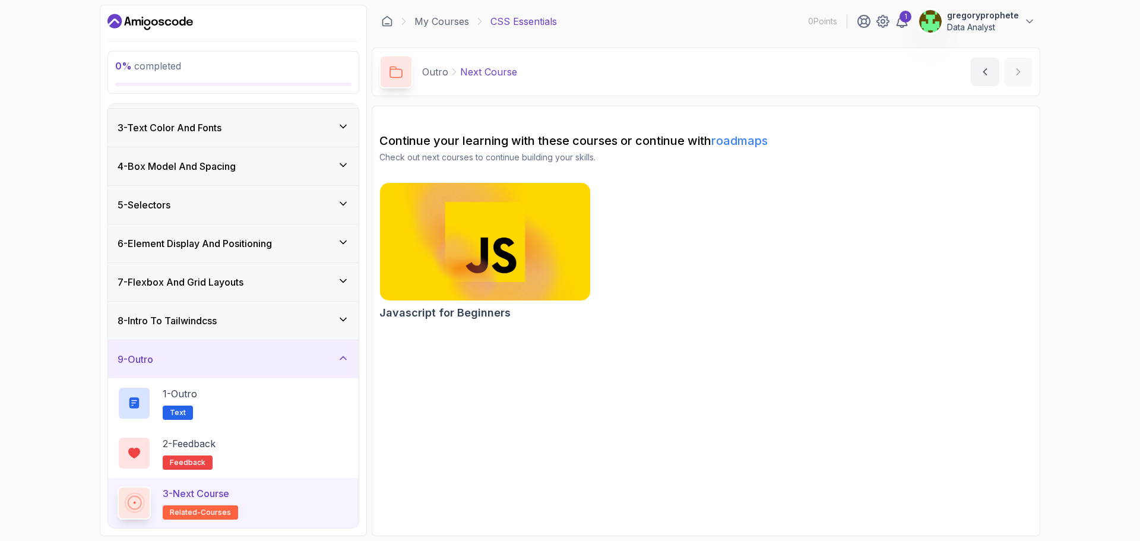
click at [226, 517] on span "related-courses" at bounding box center [200, 512] width 61 height 9
click at [228, 495] on p "3 - Next Course" at bounding box center [196, 493] width 66 height 14
click at [191, 493] on p "3 - Next Course" at bounding box center [196, 493] width 66 height 14
click at [509, 260] on img at bounding box center [485, 241] width 221 height 123
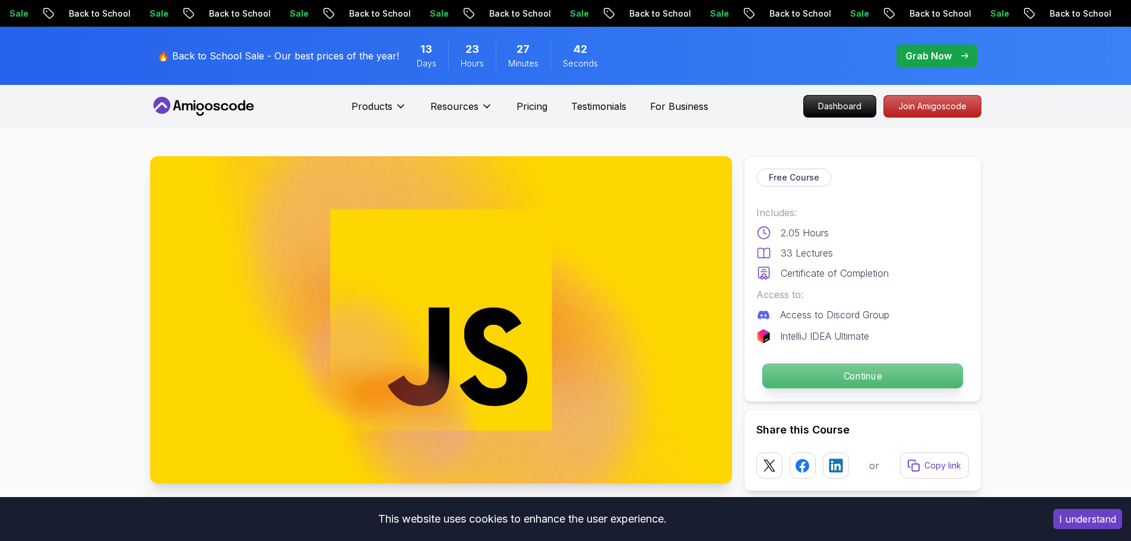
click at [827, 375] on p "Continue" at bounding box center [862, 375] width 201 height 25
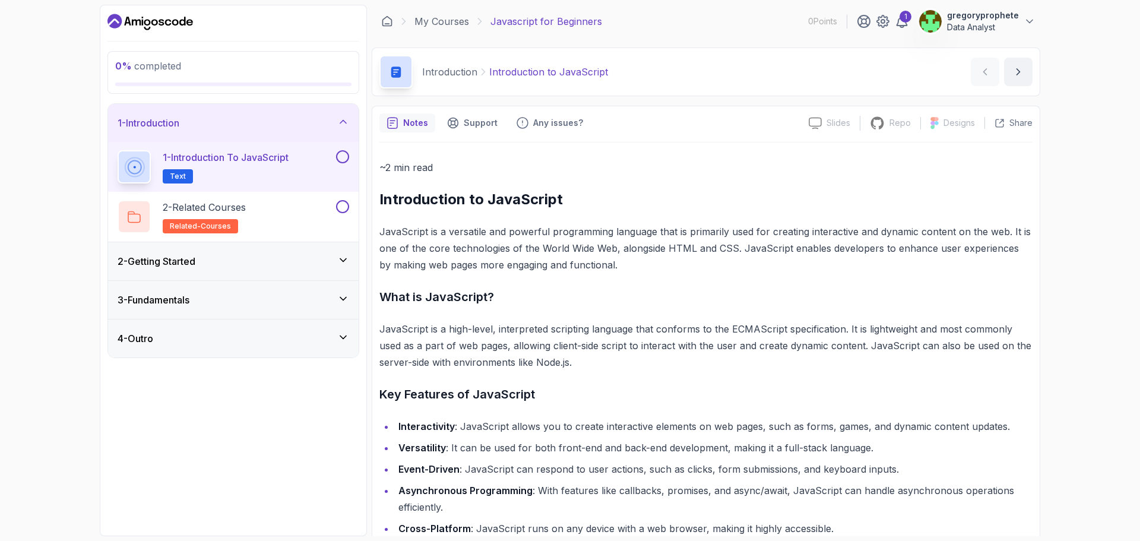
click at [346, 264] on icon at bounding box center [343, 260] width 12 height 12
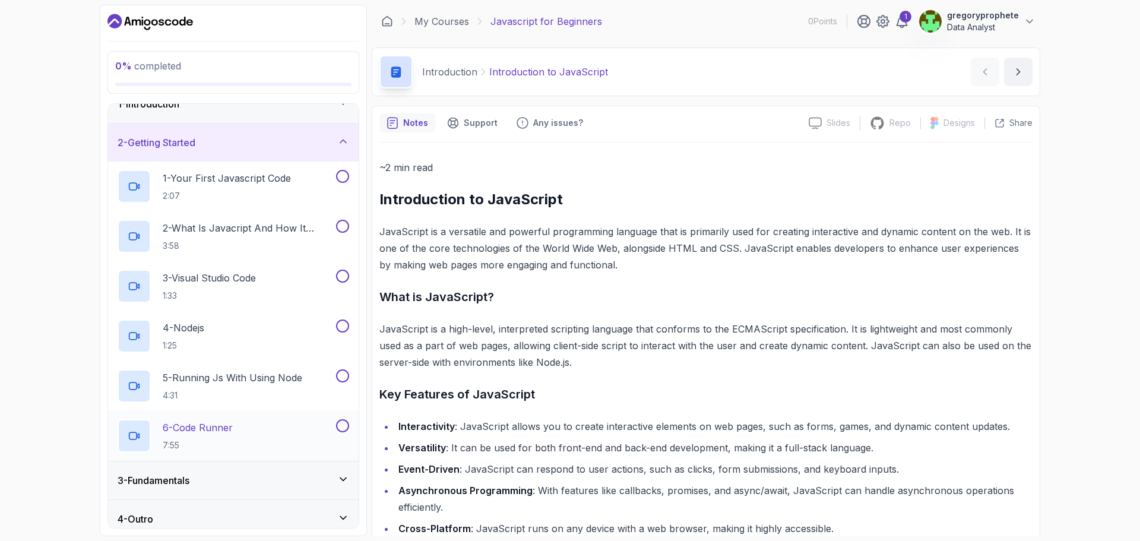
scroll to position [29, 0]
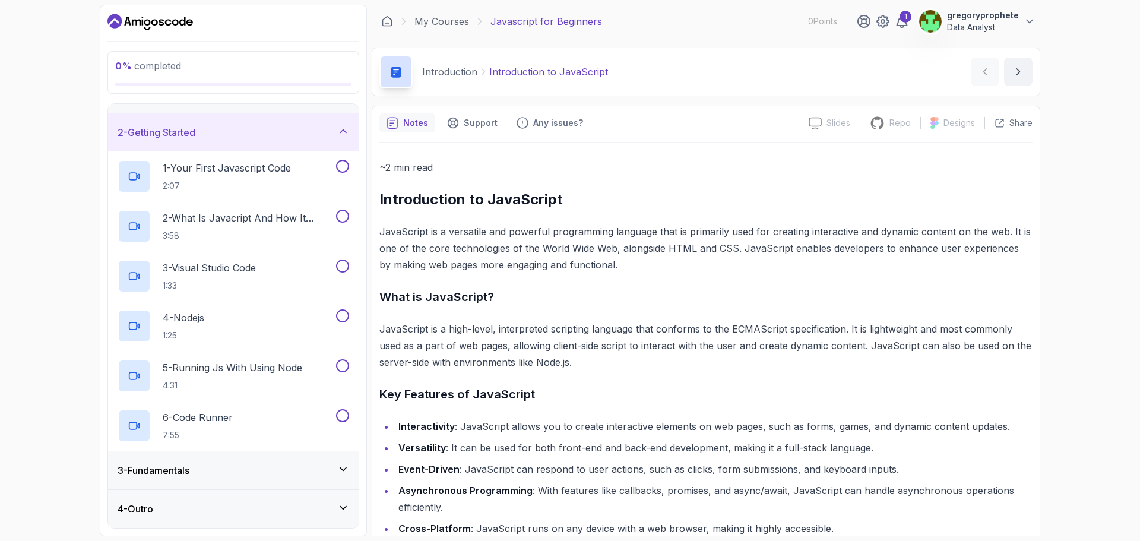
click at [293, 472] on div "3 - Fundamentals" at bounding box center [234, 470] width 232 height 14
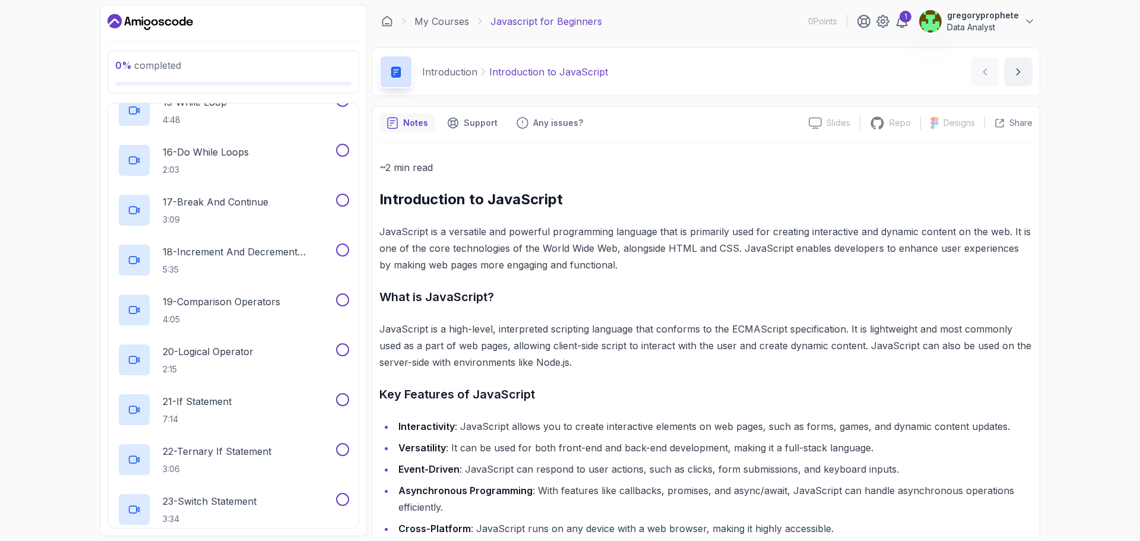
scroll to position [876, 0]
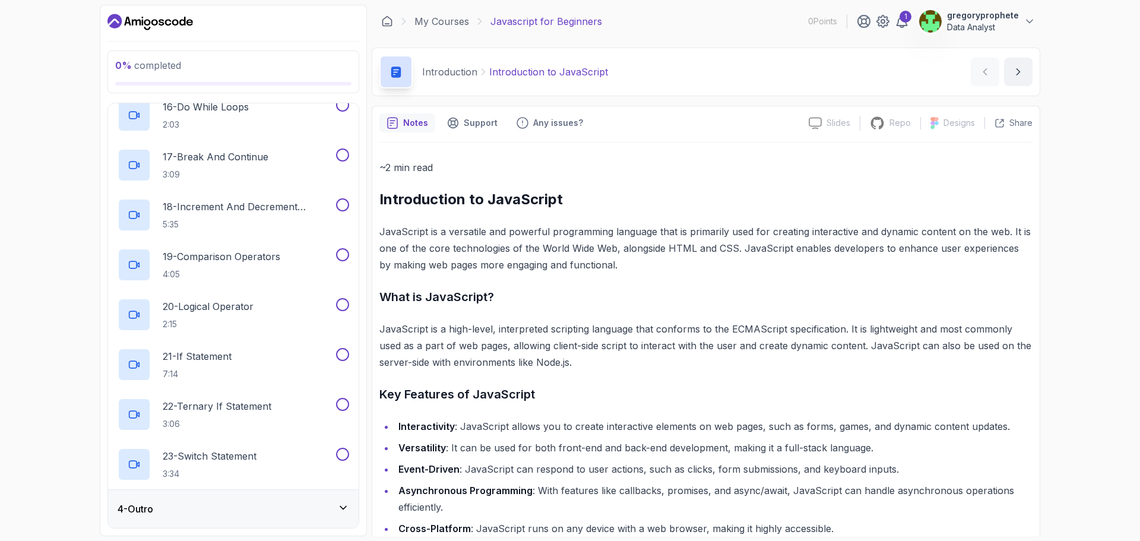
click at [259, 505] on div "4 - Outro" at bounding box center [234, 509] width 232 height 14
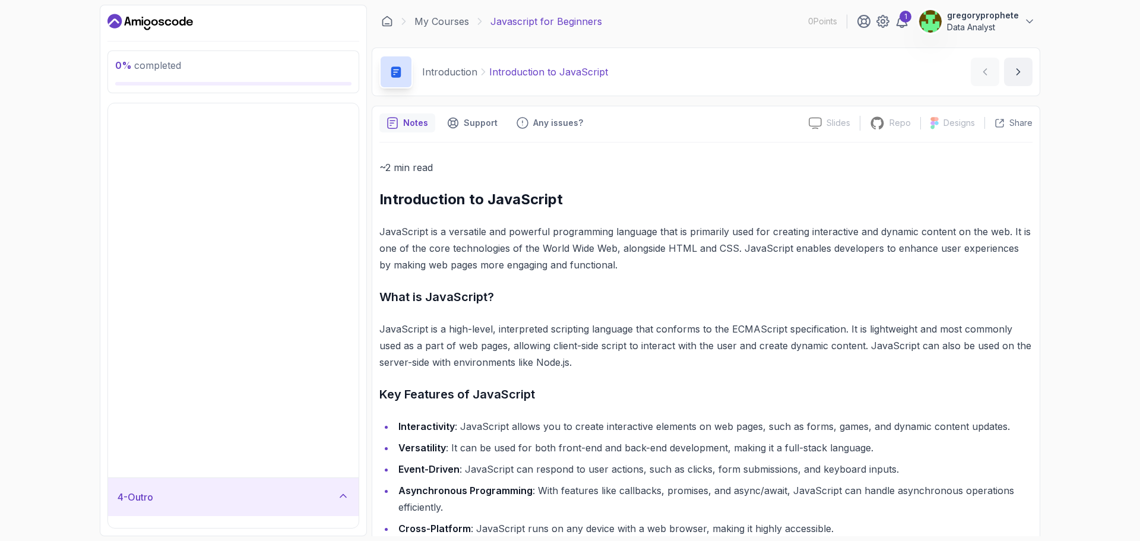
scroll to position [0, 0]
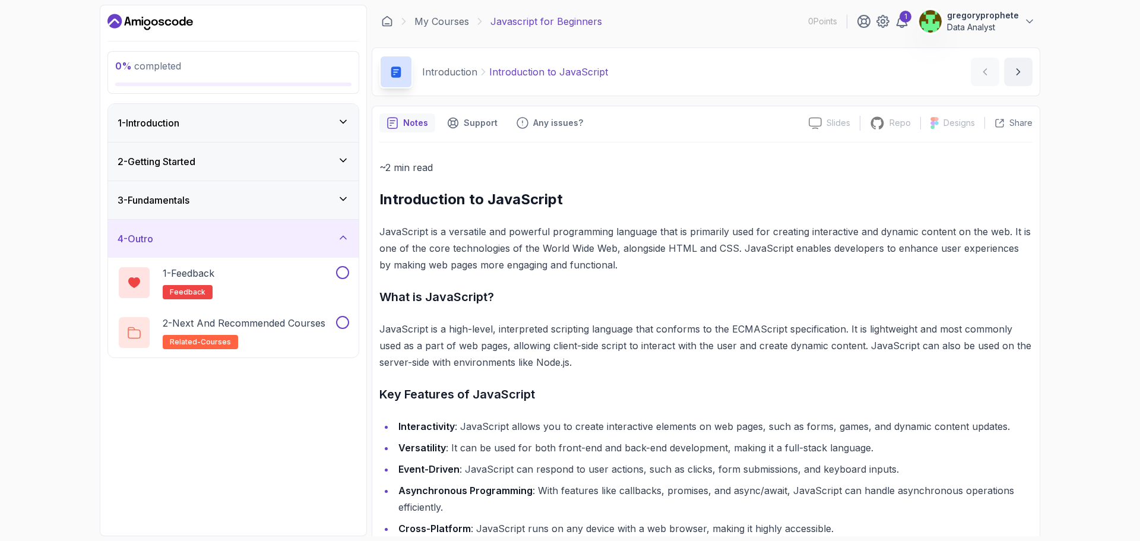
click at [232, 204] on div "3 - Fundamentals" at bounding box center [234, 200] width 232 height 14
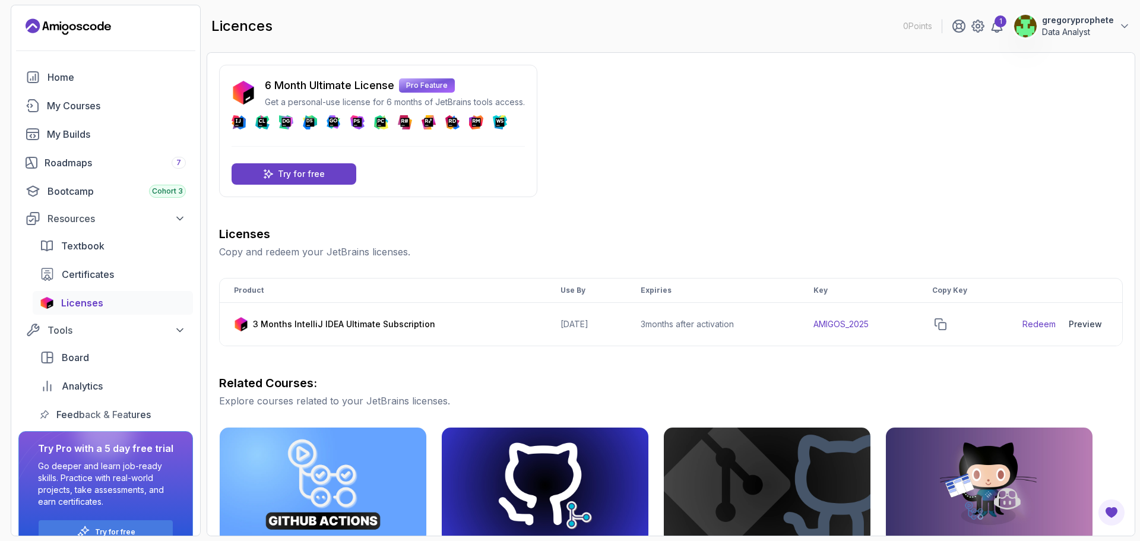
scroll to position [26, 0]
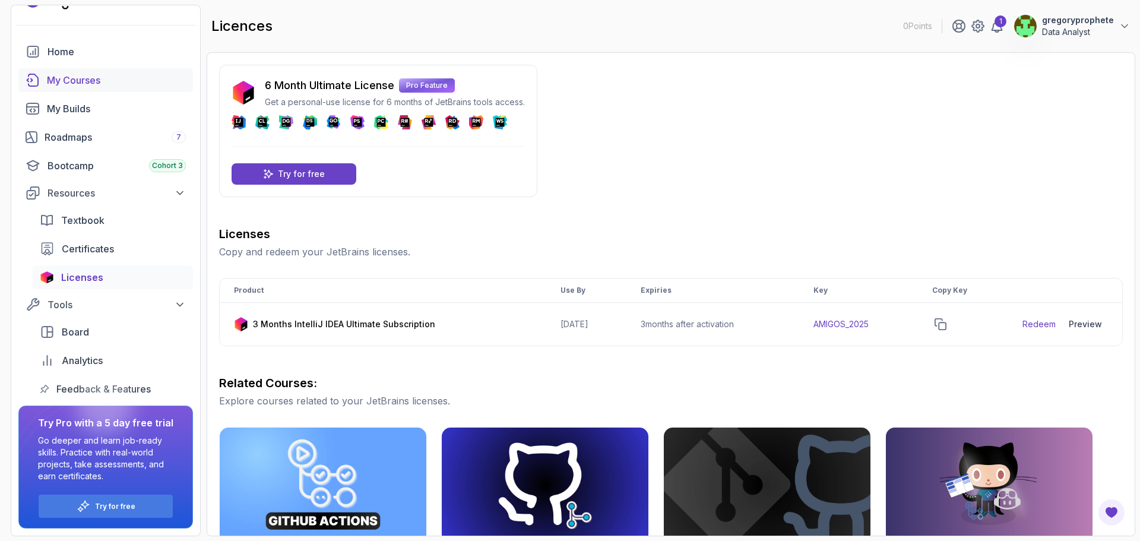
click at [91, 80] on div "My Courses" at bounding box center [116, 80] width 139 height 14
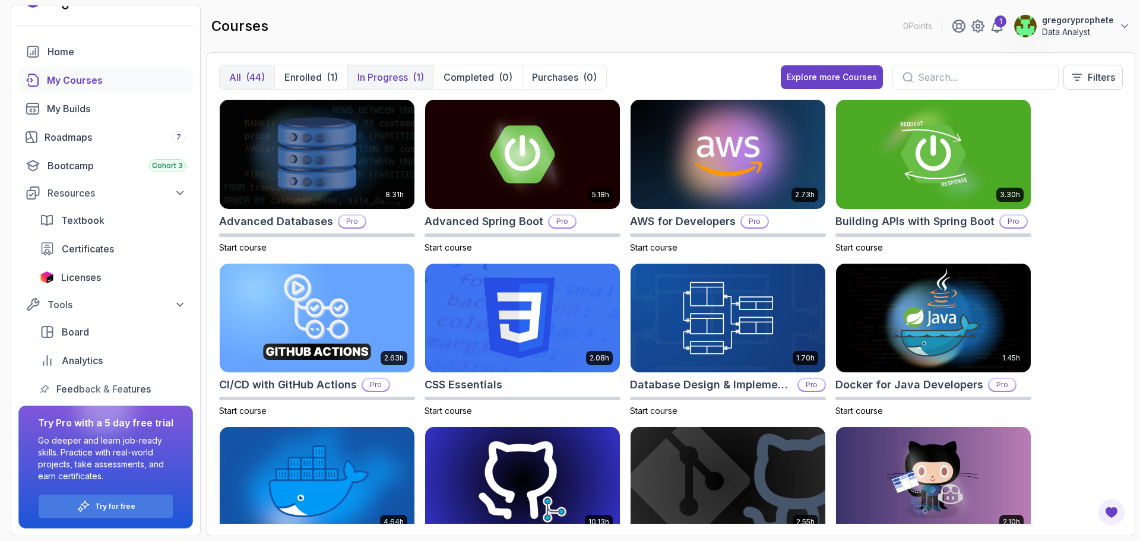
click at [370, 74] on p "In Progress" at bounding box center [382, 77] width 50 height 14
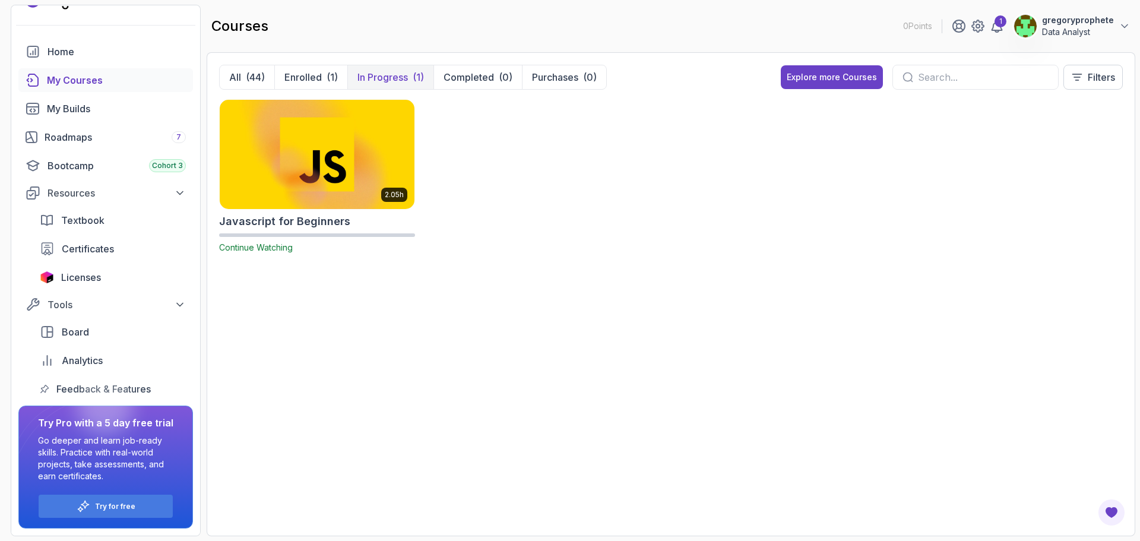
click at [313, 89] on div "All (44) Enrolled (1) In Progress (1) Completed (0) Purchases (0)" at bounding box center [413, 77] width 388 height 25
click at [313, 82] on p "Enrolled" at bounding box center [302, 77] width 37 height 14
click at [324, 75] on button "Enrolled (1)" at bounding box center [310, 77] width 73 height 24
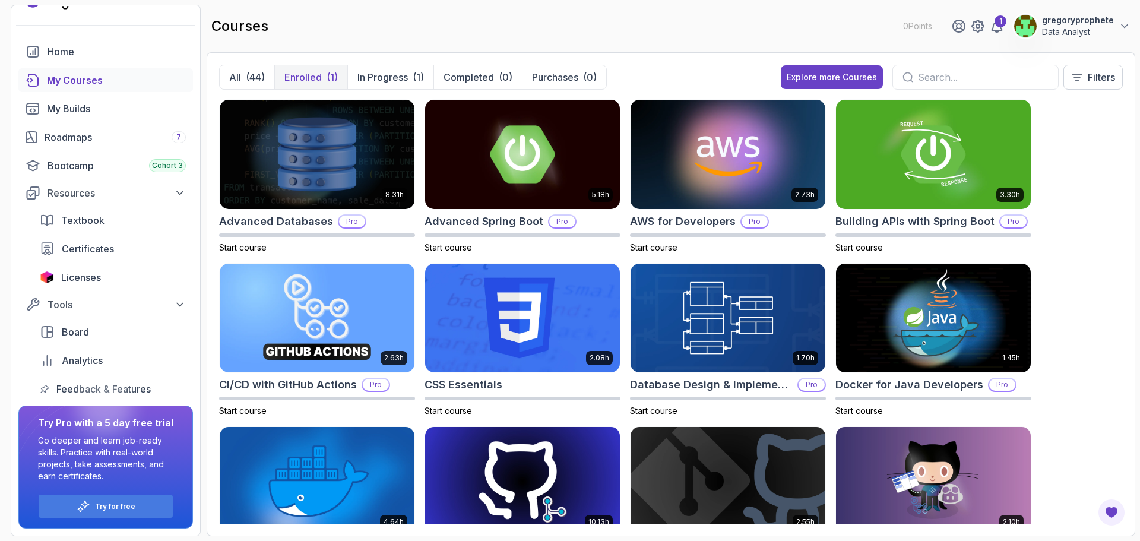
click at [325, 80] on button "Enrolled (1)" at bounding box center [310, 77] width 73 height 24
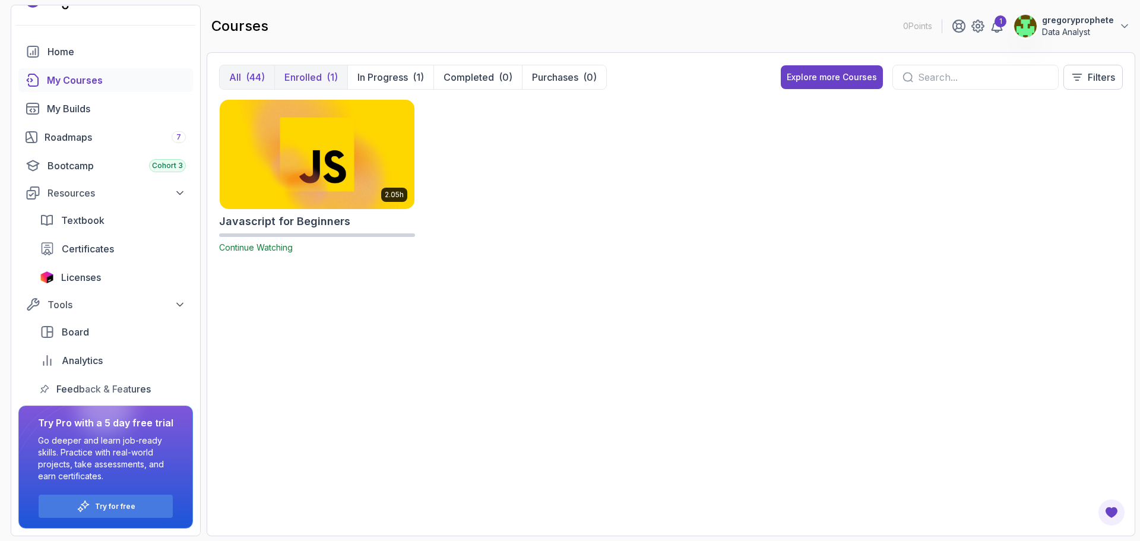
click at [251, 81] on div "(44)" at bounding box center [255, 77] width 19 height 14
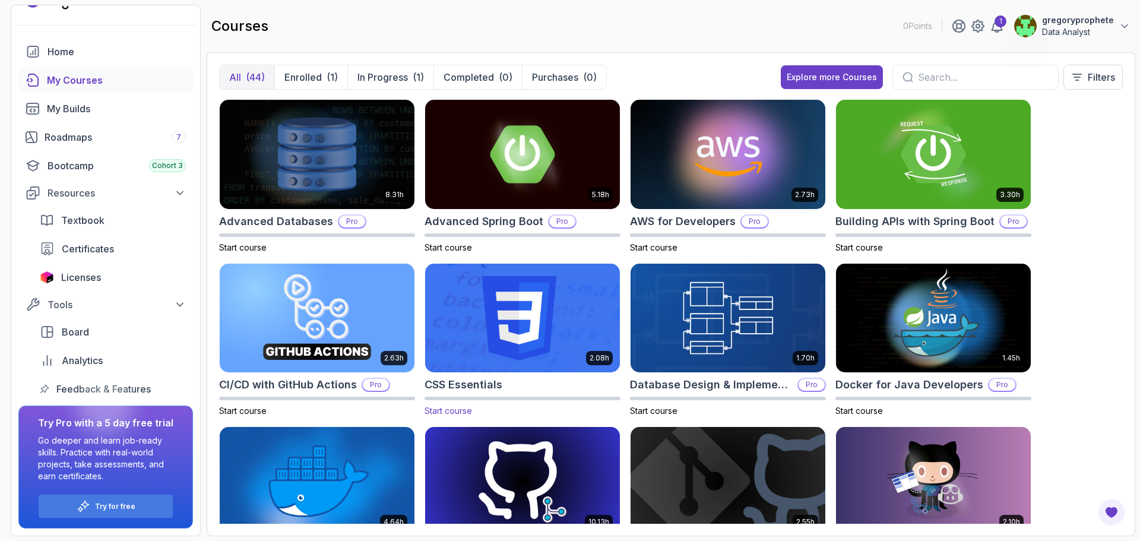
click at [474, 338] on img at bounding box center [522, 318] width 204 height 115
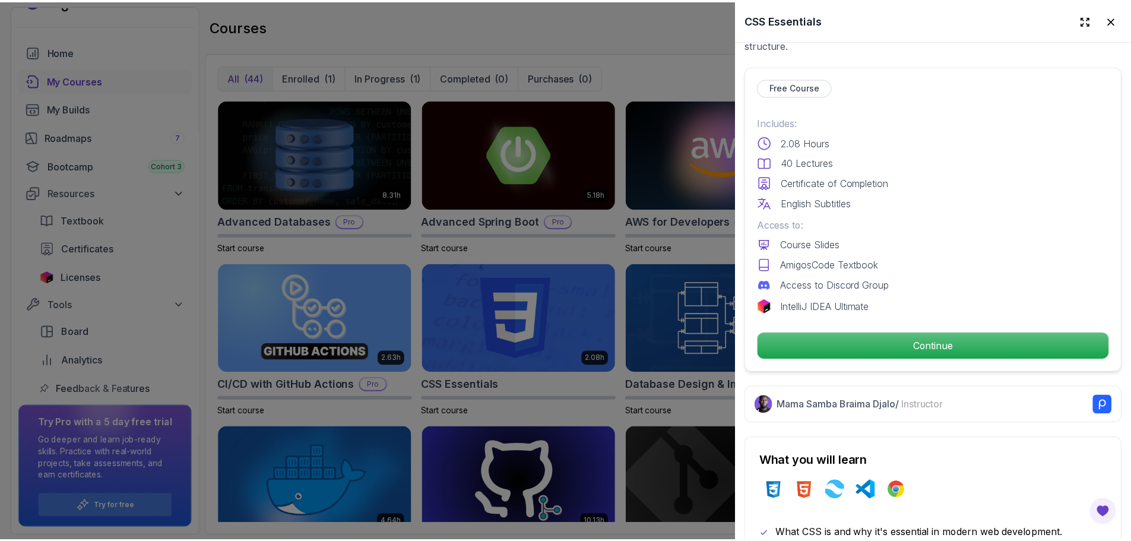
scroll to position [356, 0]
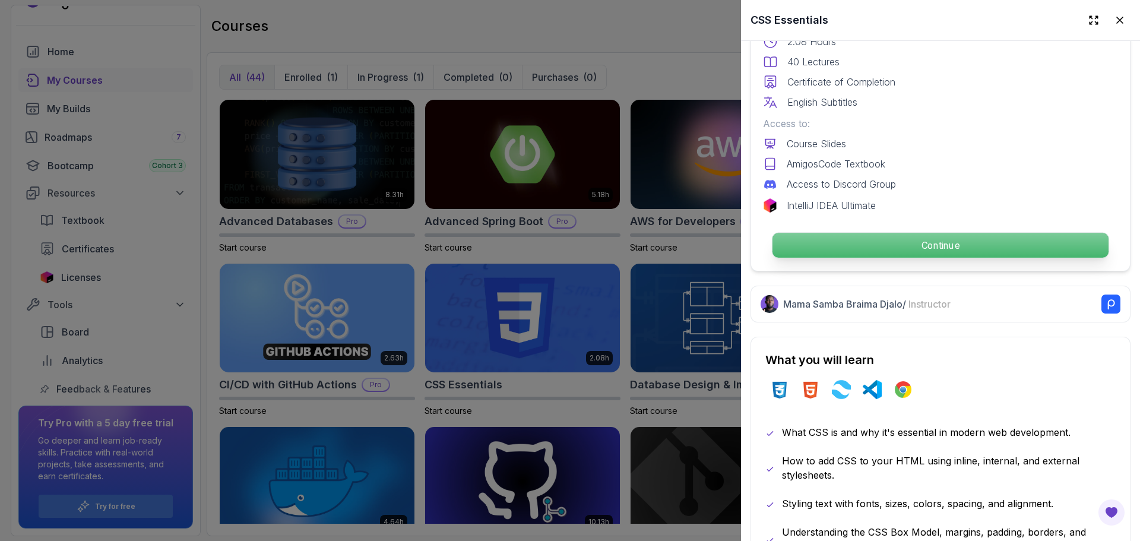
click at [904, 245] on p "Continue" at bounding box center [940, 245] width 336 height 25
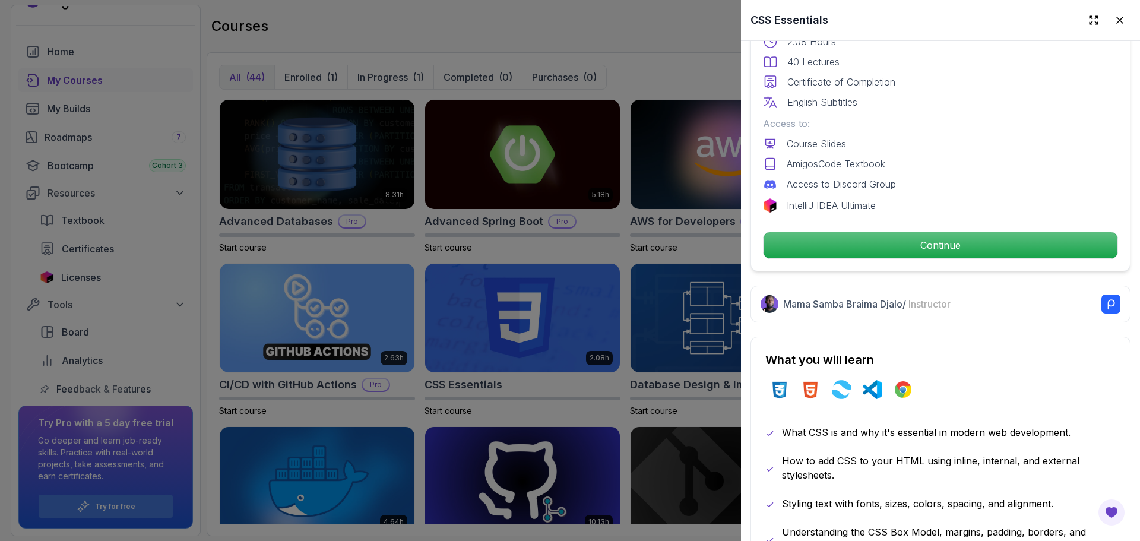
click at [498, 52] on div at bounding box center [570, 270] width 1140 height 541
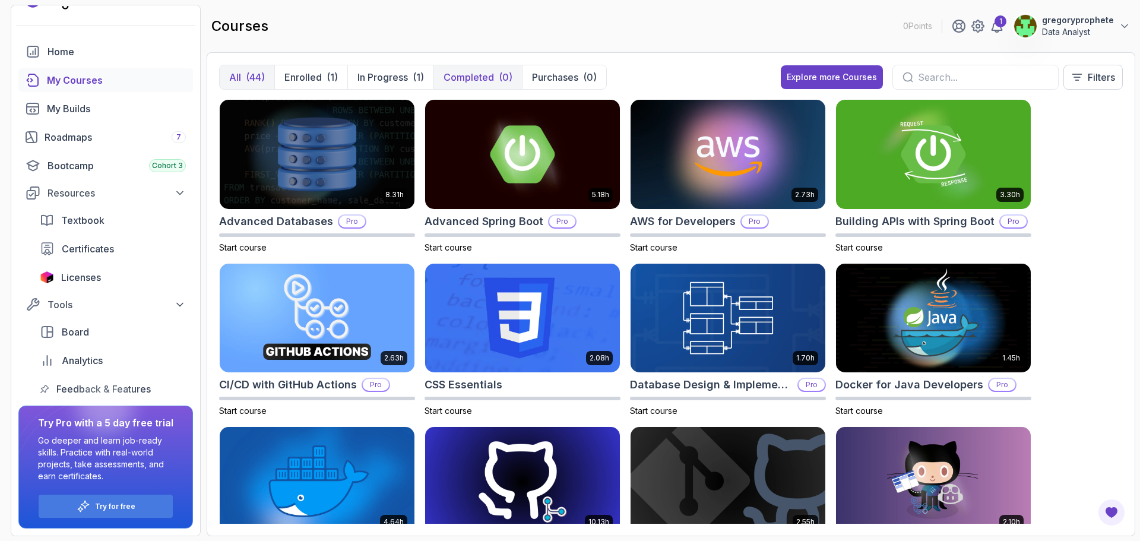
click at [446, 81] on p "Completed" at bounding box center [469, 77] width 50 height 14
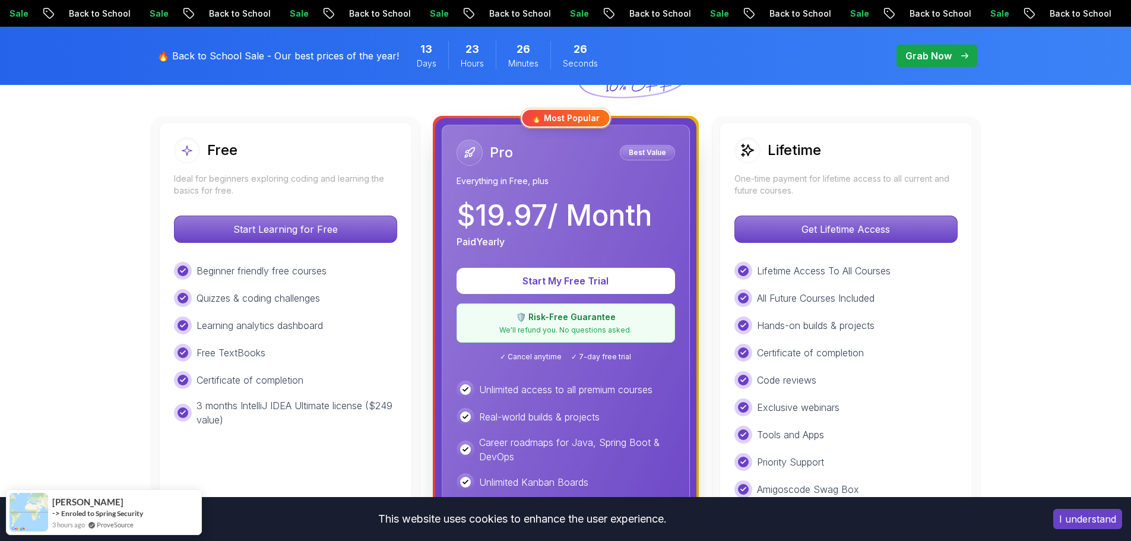
scroll to position [356, 0]
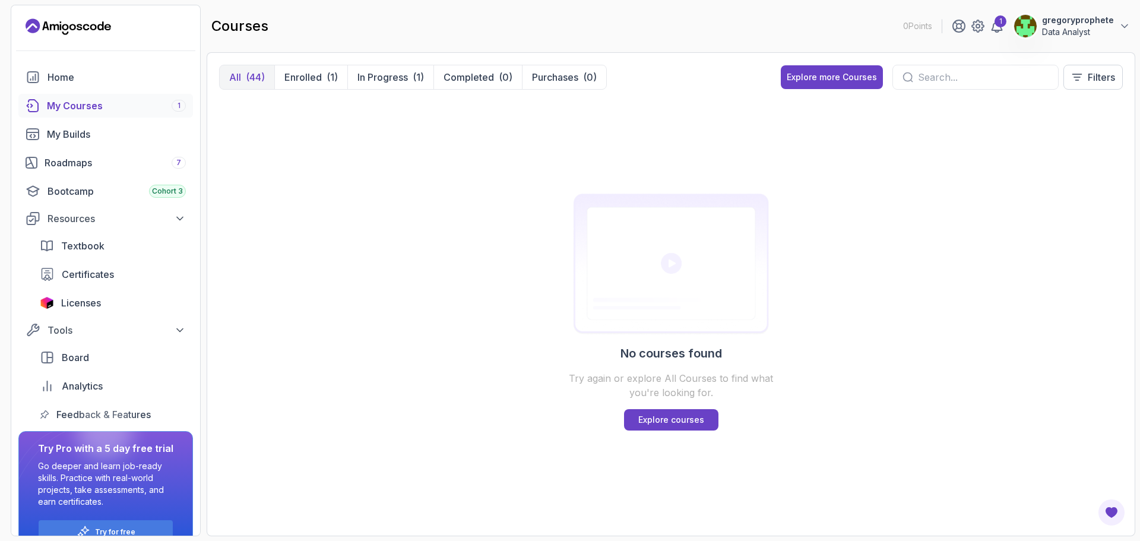
click at [118, 102] on div "My Courses 1" at bounding box center [116, 106] width 139 height 14
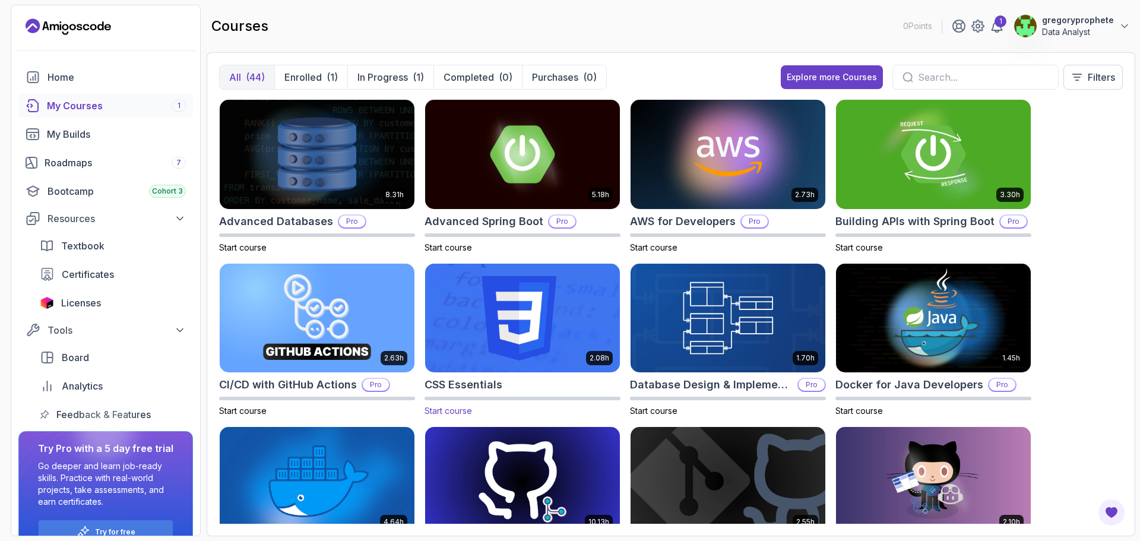
click at [492, 354] on img at bounding box center [522, 318] width 204 height 115
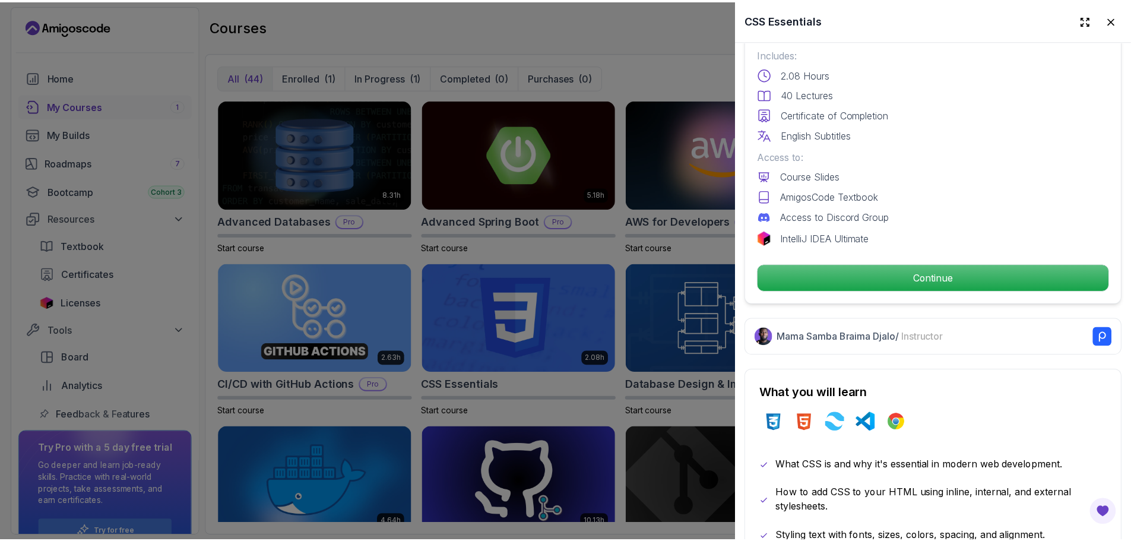
scroll to position [416, 0]
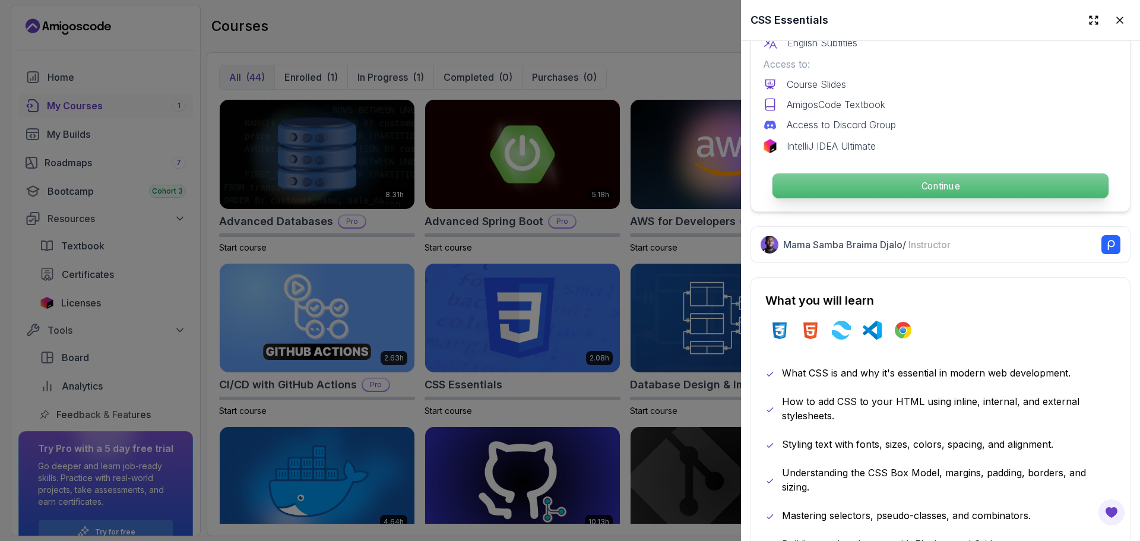
click at [894, 179] on p "Continue" at bounding box center [940, 185] width 336 height 25
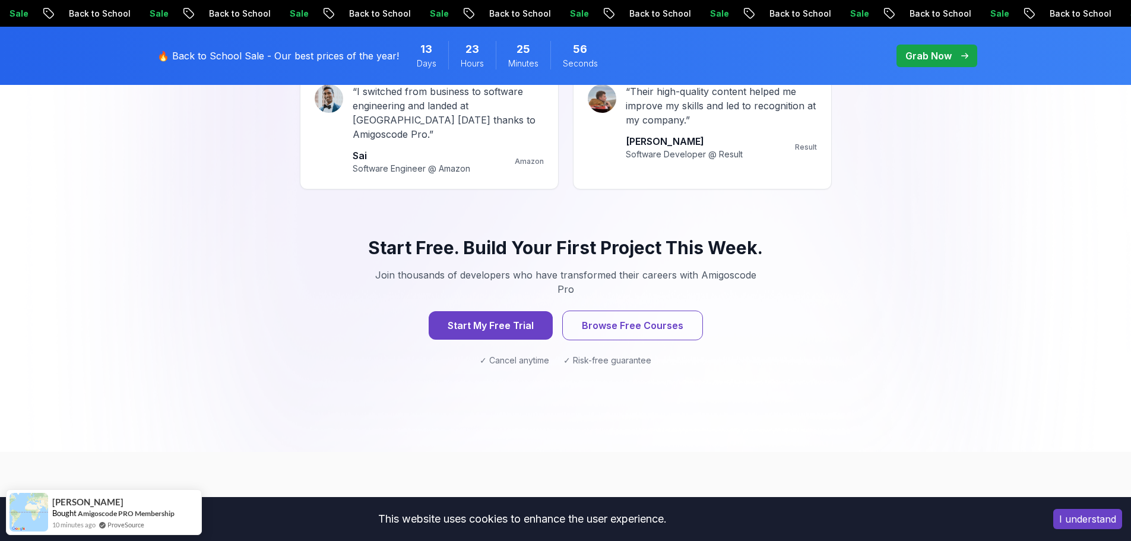
scroll to position [1187, 0]
